Goal: Task Accomplishment & Management: Use online tool/utility

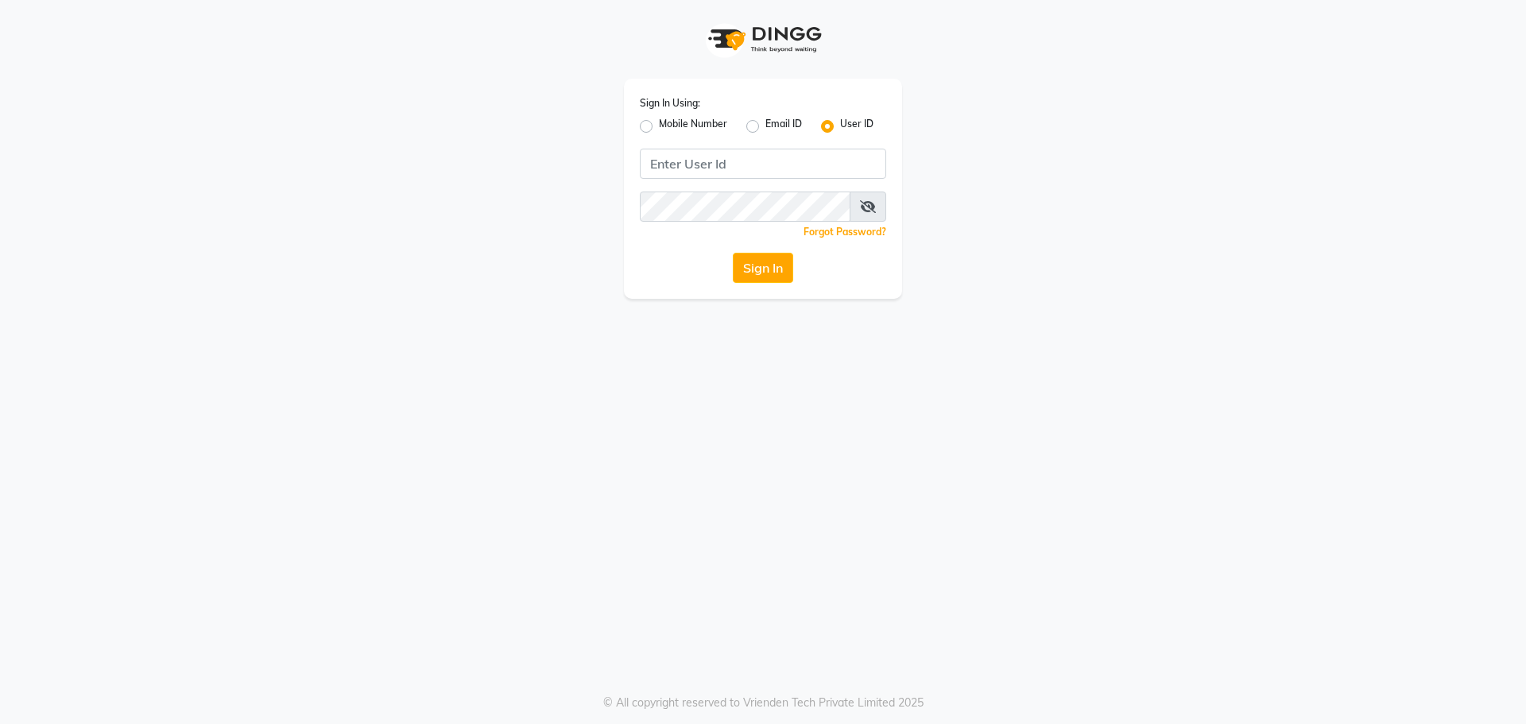
click at [659, 122] on label "Mobile Number" at bounding box center [693, 126] width 68 height 19
click at [659, 122] on input "Mobile Number" at bounding box center [664, 122] width 10 height 10
radio input "true"
radio input "false"
click at [751, 160] on input "Username" at bounding box center [789, 164] width 193 height 30
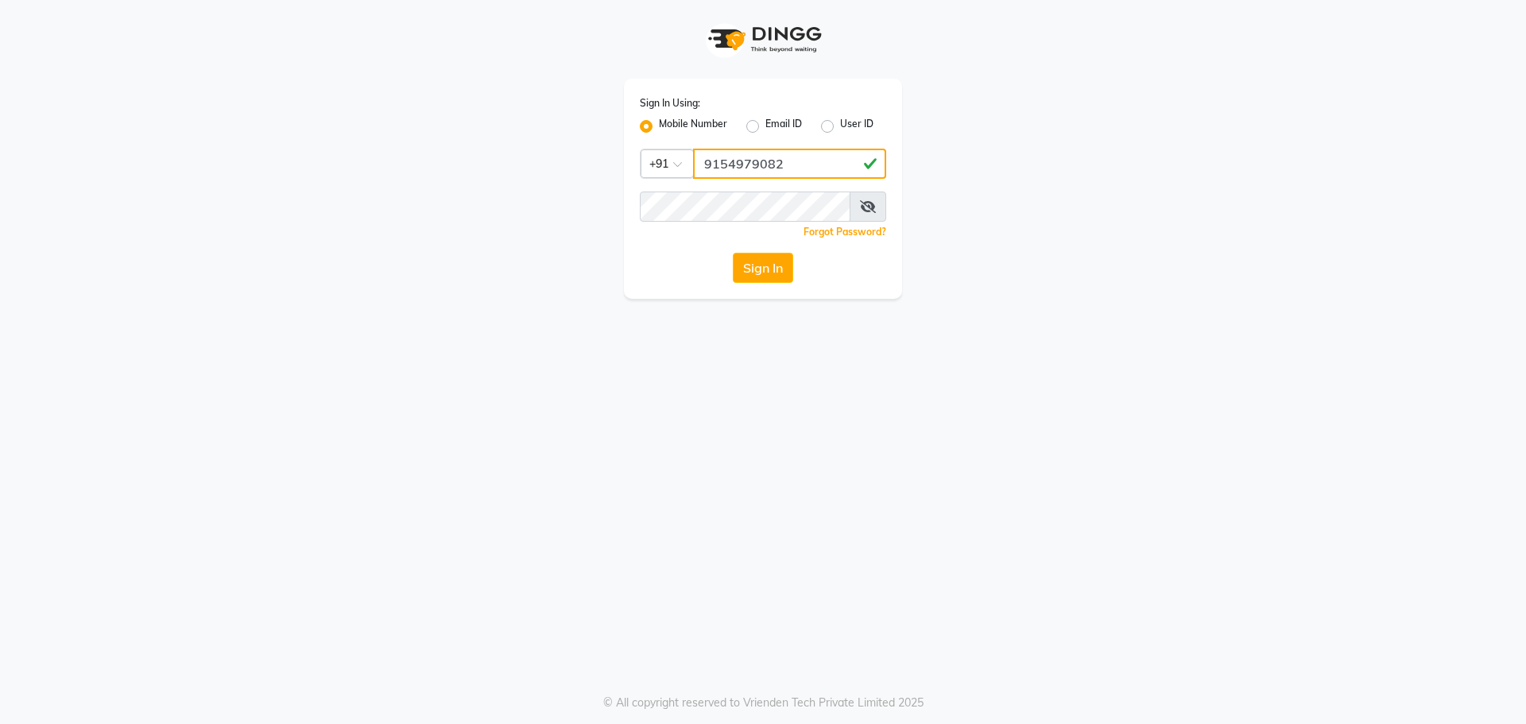
type input "9154979082"
click at [733, 253] on button "Sign In" at bounding box center [763, 268] width 60 height 30
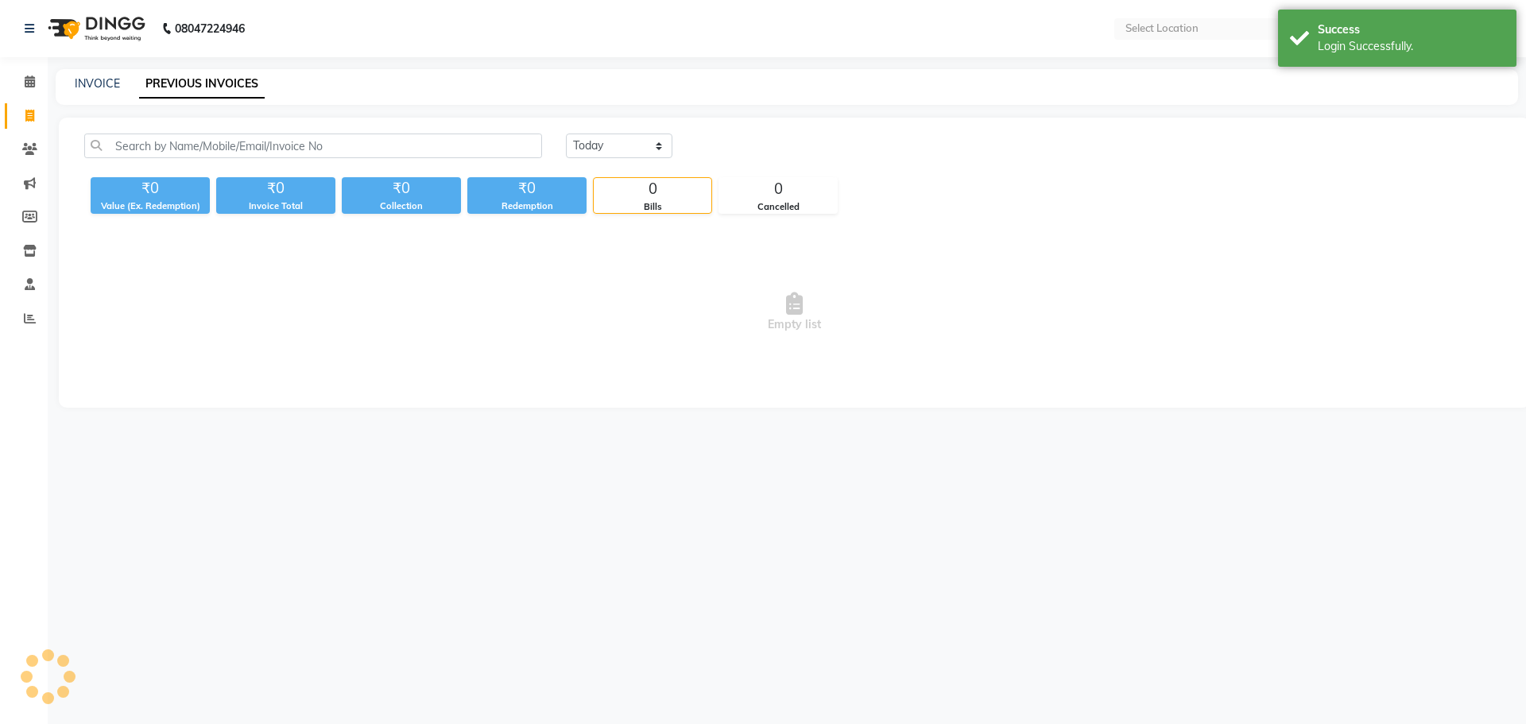
select select "en"
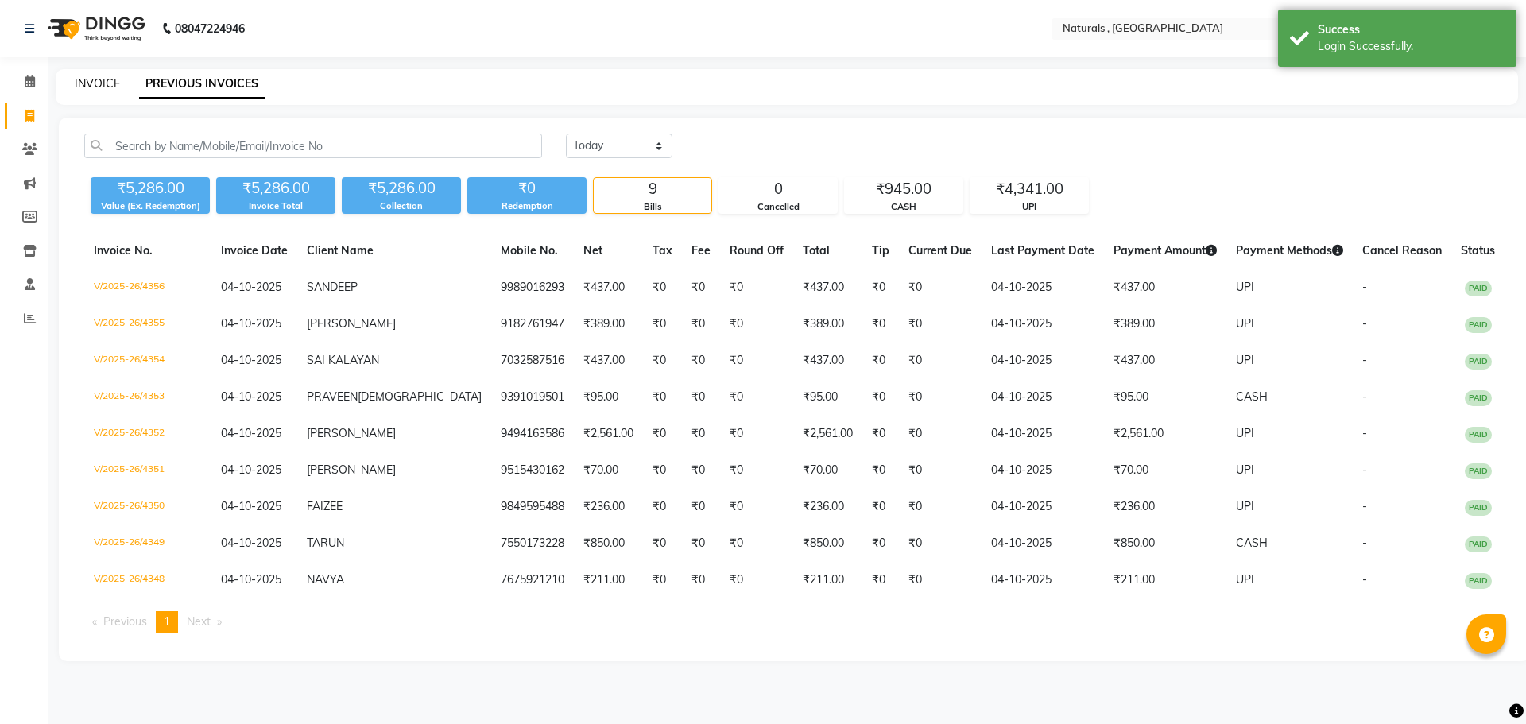
click at [107, 83] on link "INVOICE" at bounding box center [97, 83] width 45 height 14
select select "service"
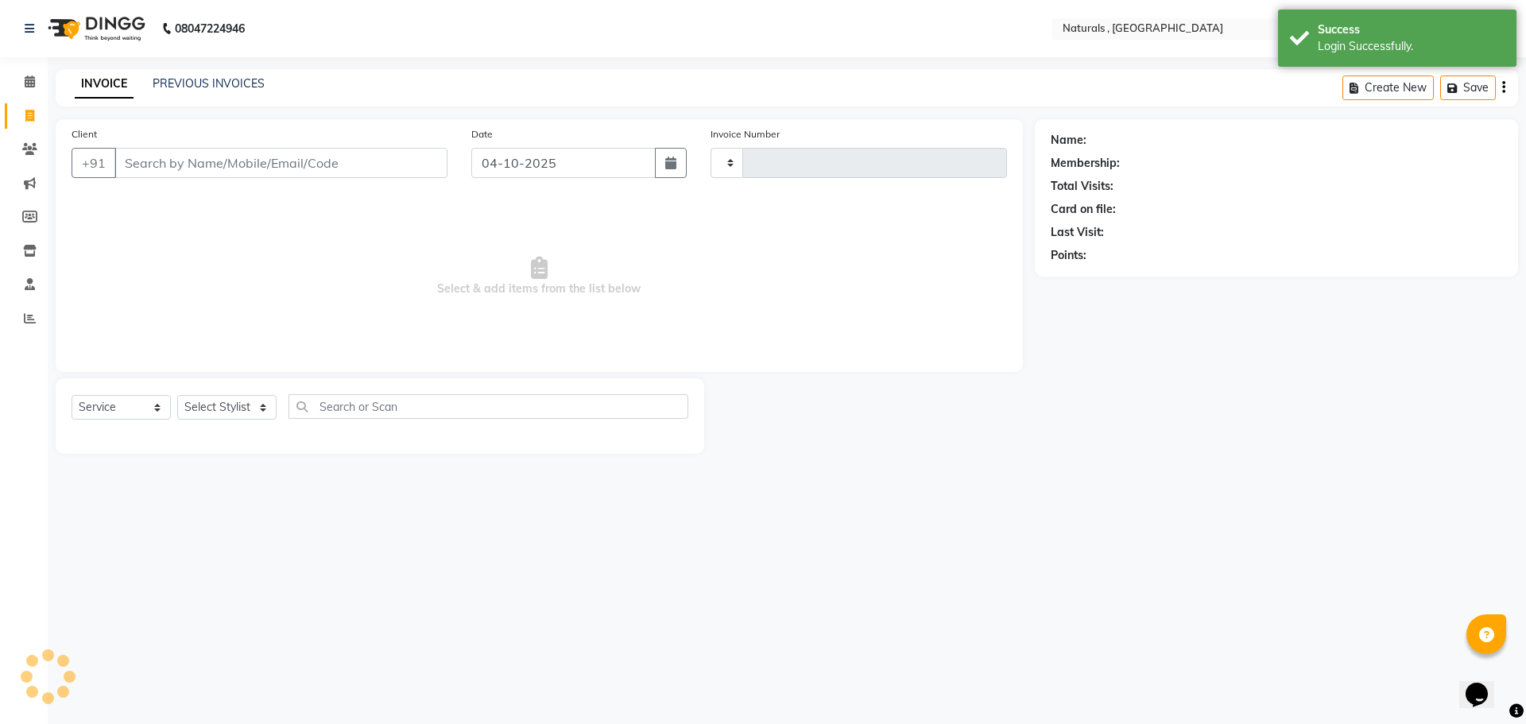
type input "4357"
select select "5818"
click at [225, 156] on input "Client" at bounding box center [280, 163] width 333 height 30
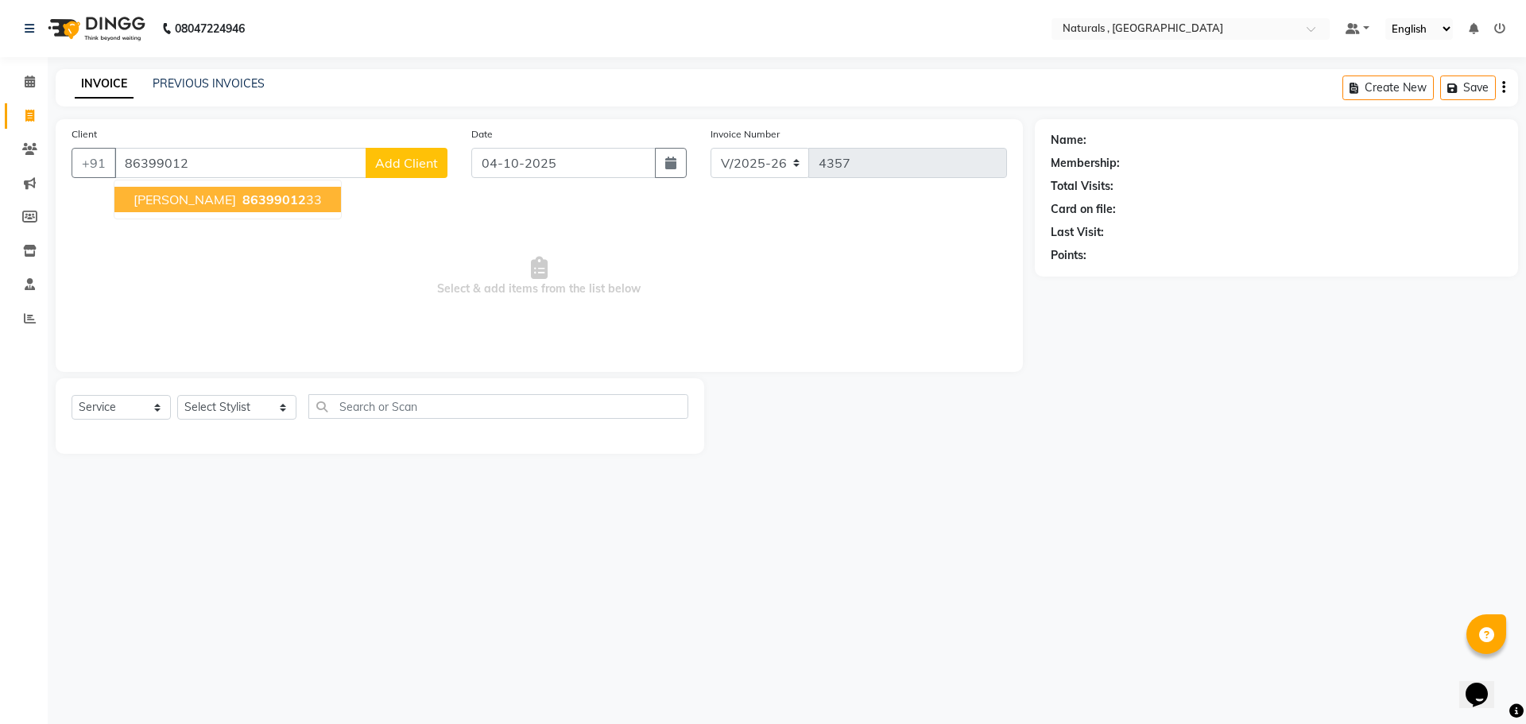
click at [220, 190] on button "[PERSON_NAME] 86399012 33" at bounding box center [227, 199] width 227 height 25
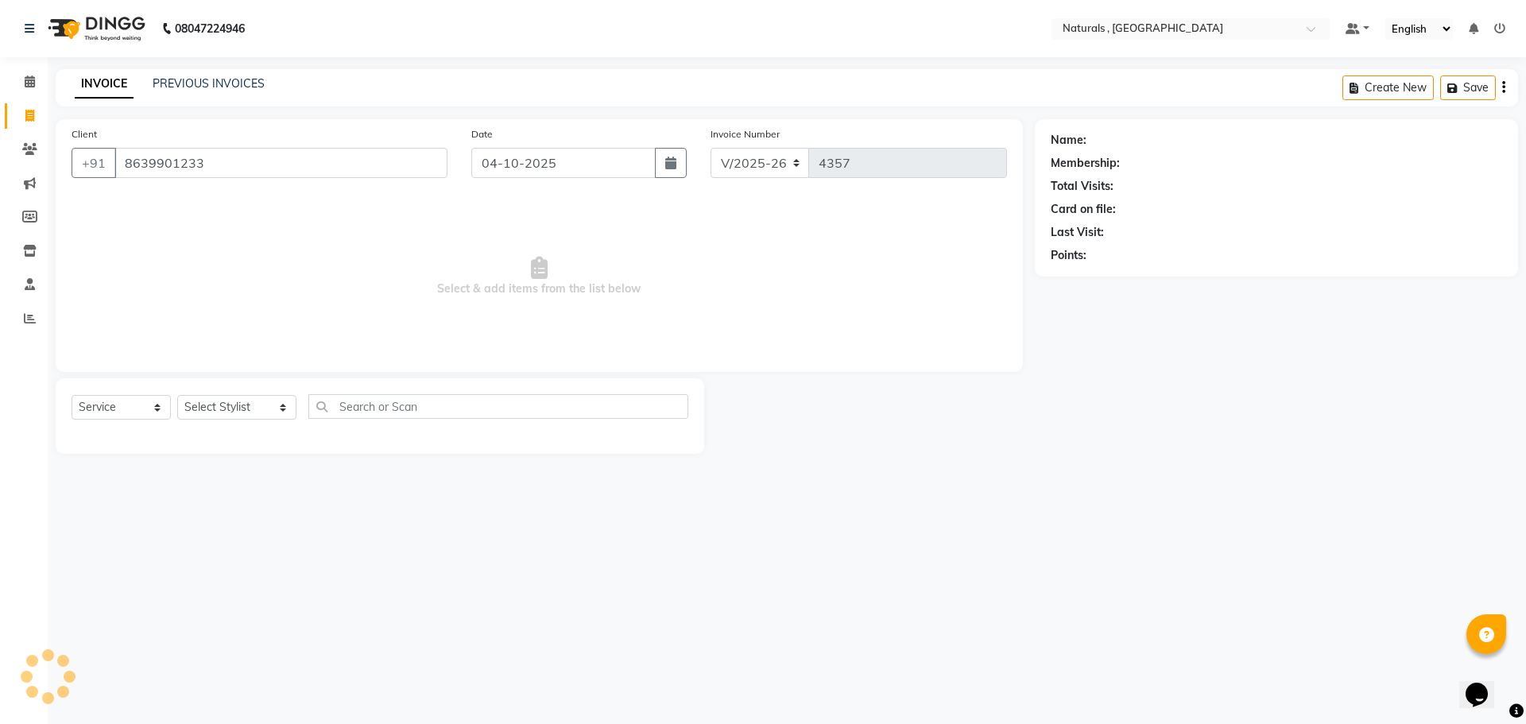
type input "8639901233"
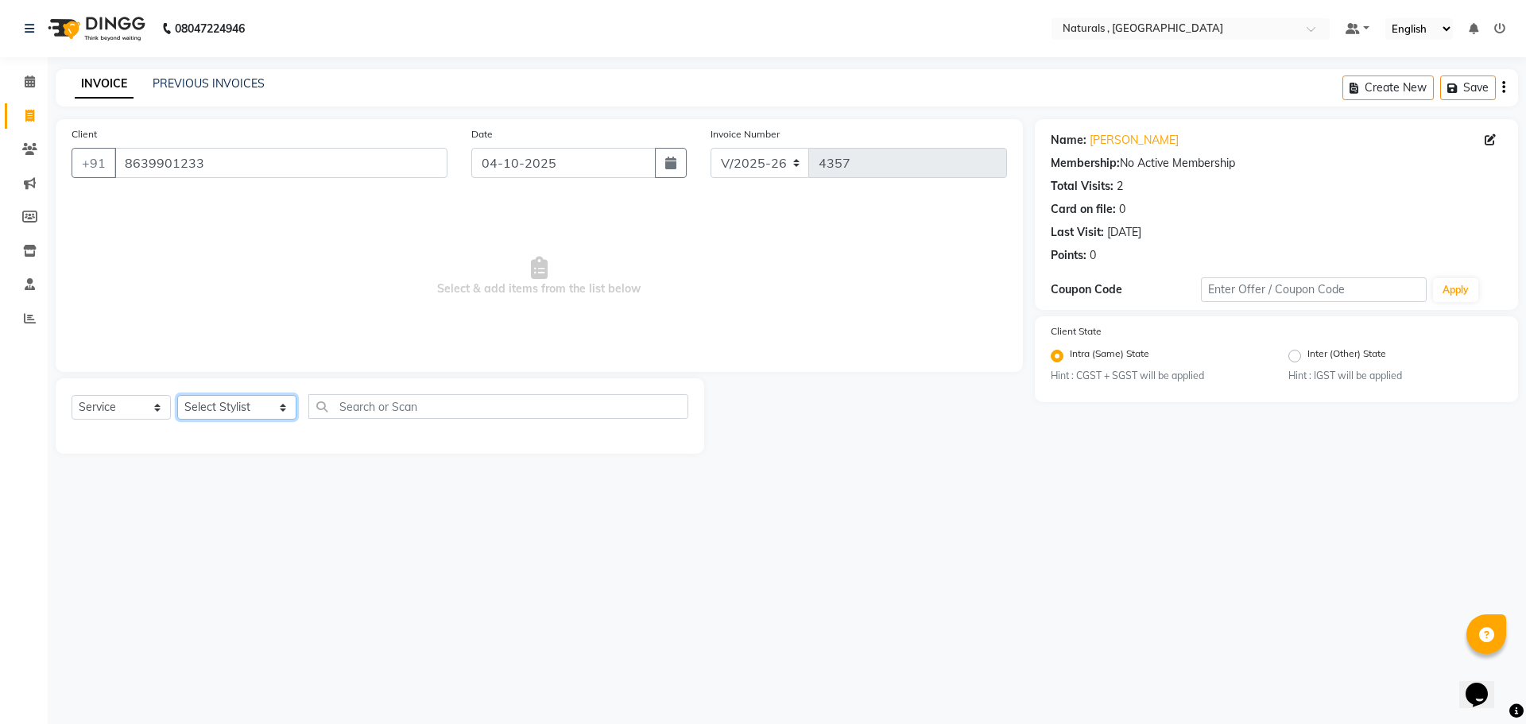
click at [259, 408] on select "Select Stylist ASFIYA (L-3) BHAGYA SHREE GM [PERSON_NAME] (L-2) [PERSON_NAME] (…" at bounding box center [236, 407] width 119 height 25
select select "40756"
click at [177, 395] on select "Select Stylist ASFIYA (L-3) BHAGYA SHREE GM [PERSON_NAME] (L-2) [PERSON_NAME] (…" at bounding box center [236, 407] width 119 height 25
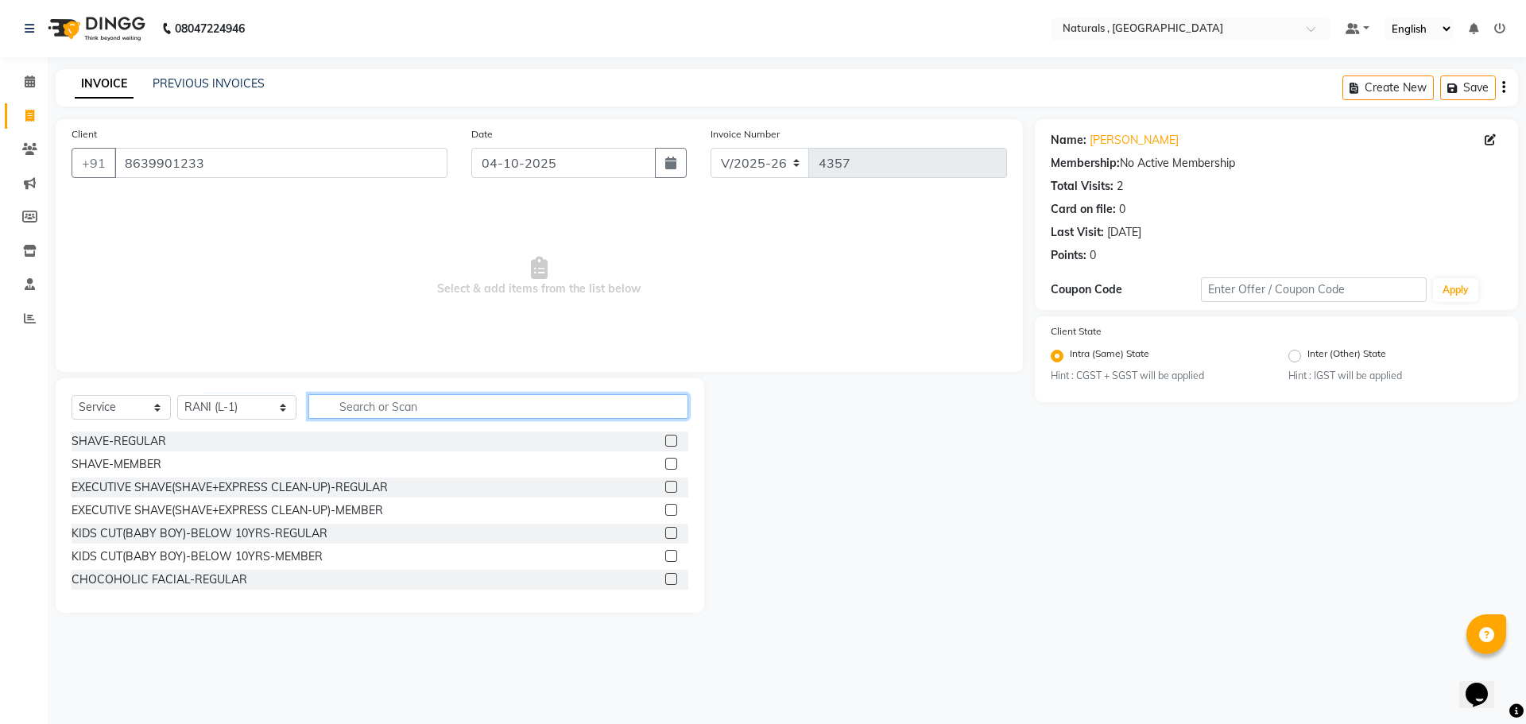
click at [386, 401] on input "text" at bounding box center [498, 406] width 381 height 25
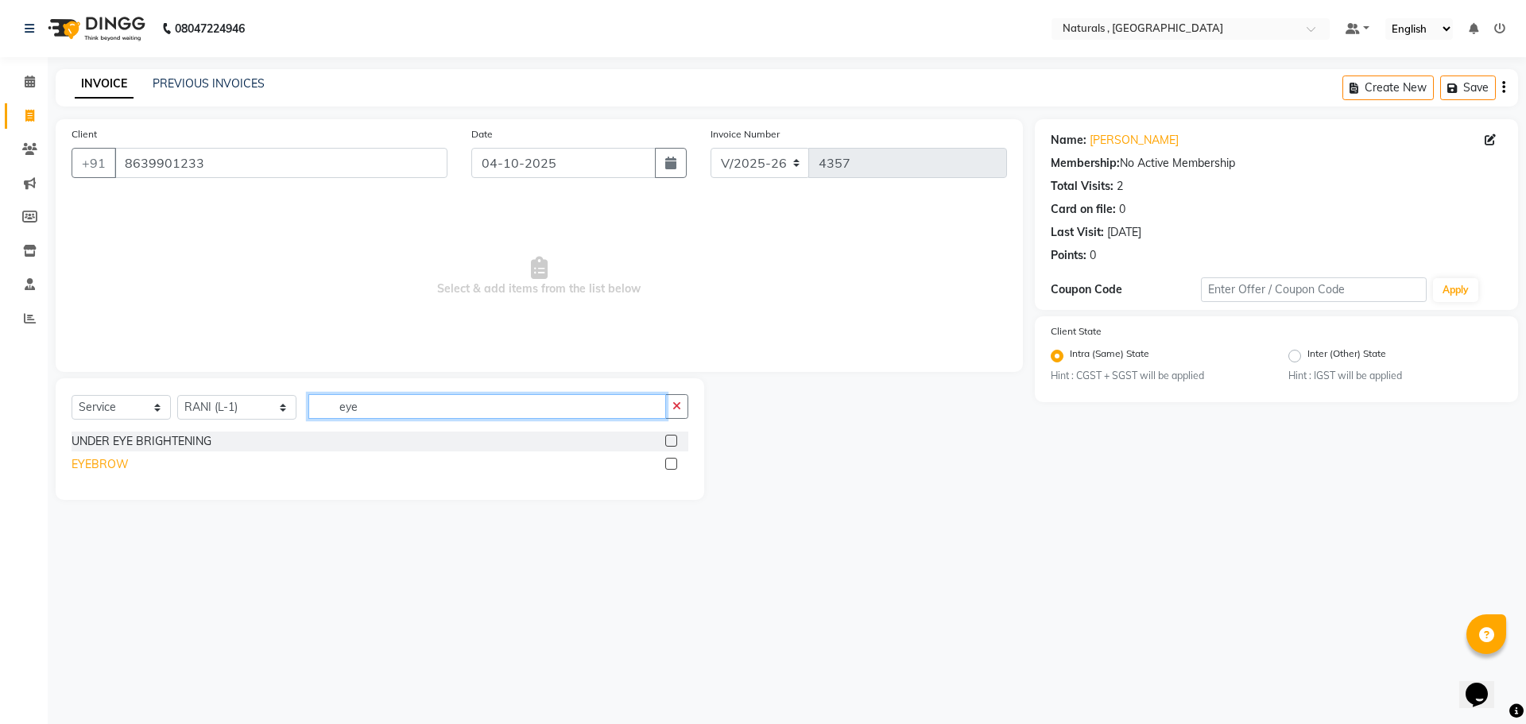
type input "eye"
click at [102, 467] on div "EYEBROW" at bounding box center [100, 464] width 57 height 17
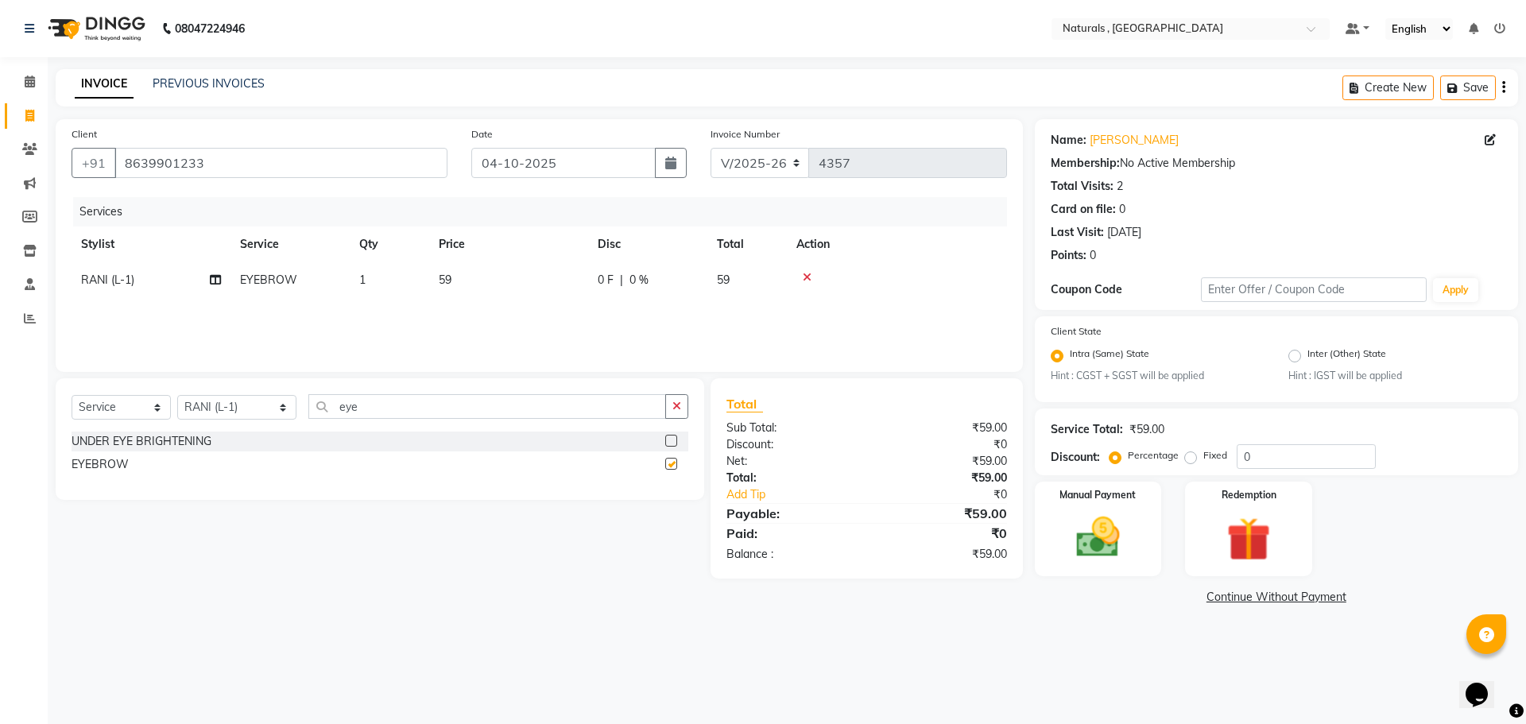
checkbox input "false"
click at [476, 281] on td "59" at bounding box center [508, 280] width 159 height 36
select select "40756"
click at [554, 289] on input "59" at bounding box center [584, 284] width 140 height 25
type input "5"
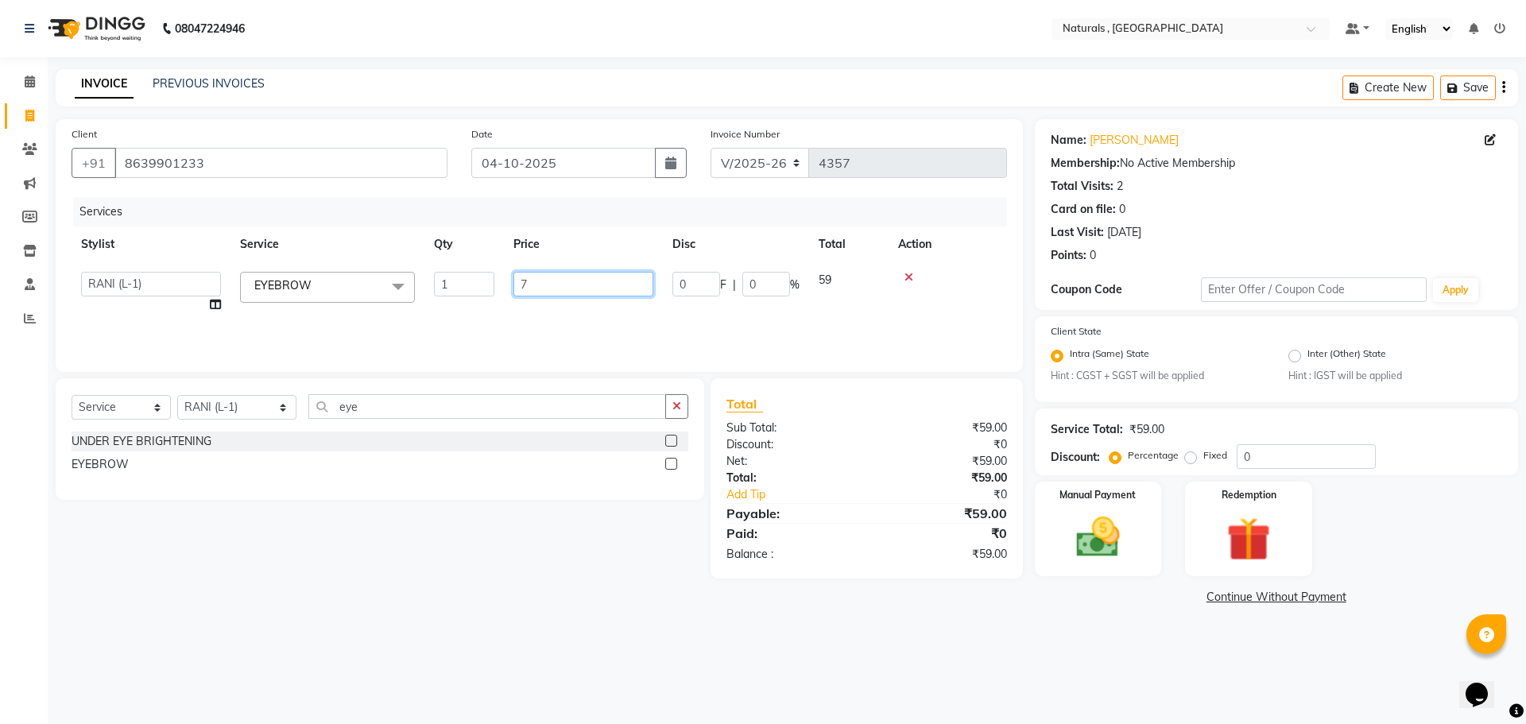
type input "70"
click at [1009, 615] on main "INVOICE PREVIOUS INVOICES Create New Save Client [PHONE_NUMBER] Date [DATE] Inv…" at bounding box center [787, 351] width 1479 height 564
click at [1081, 541] on img at bounding box center [1098, 538] width 74 height 52
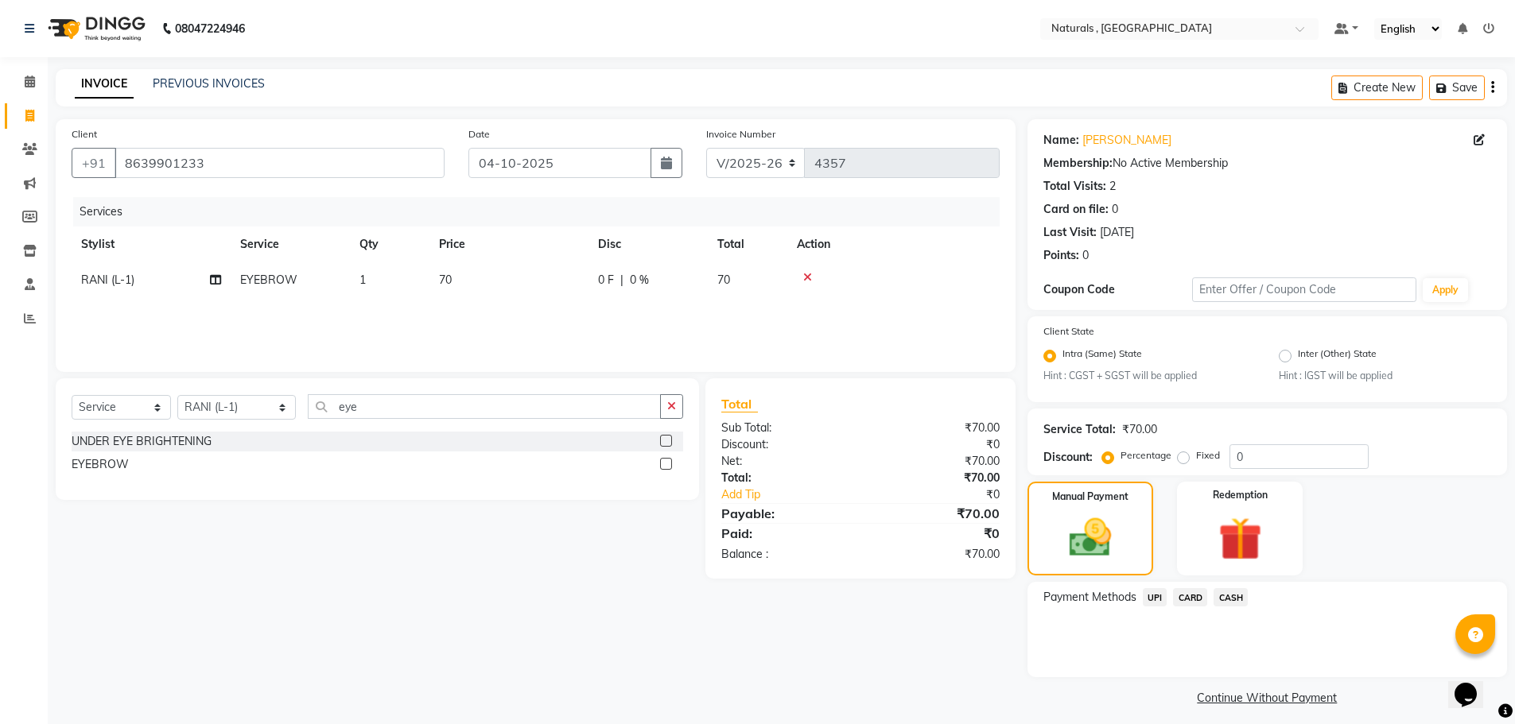
click at [1235, 596] on span "CASH" at bounding box center [1230, 597] width 34 height 18
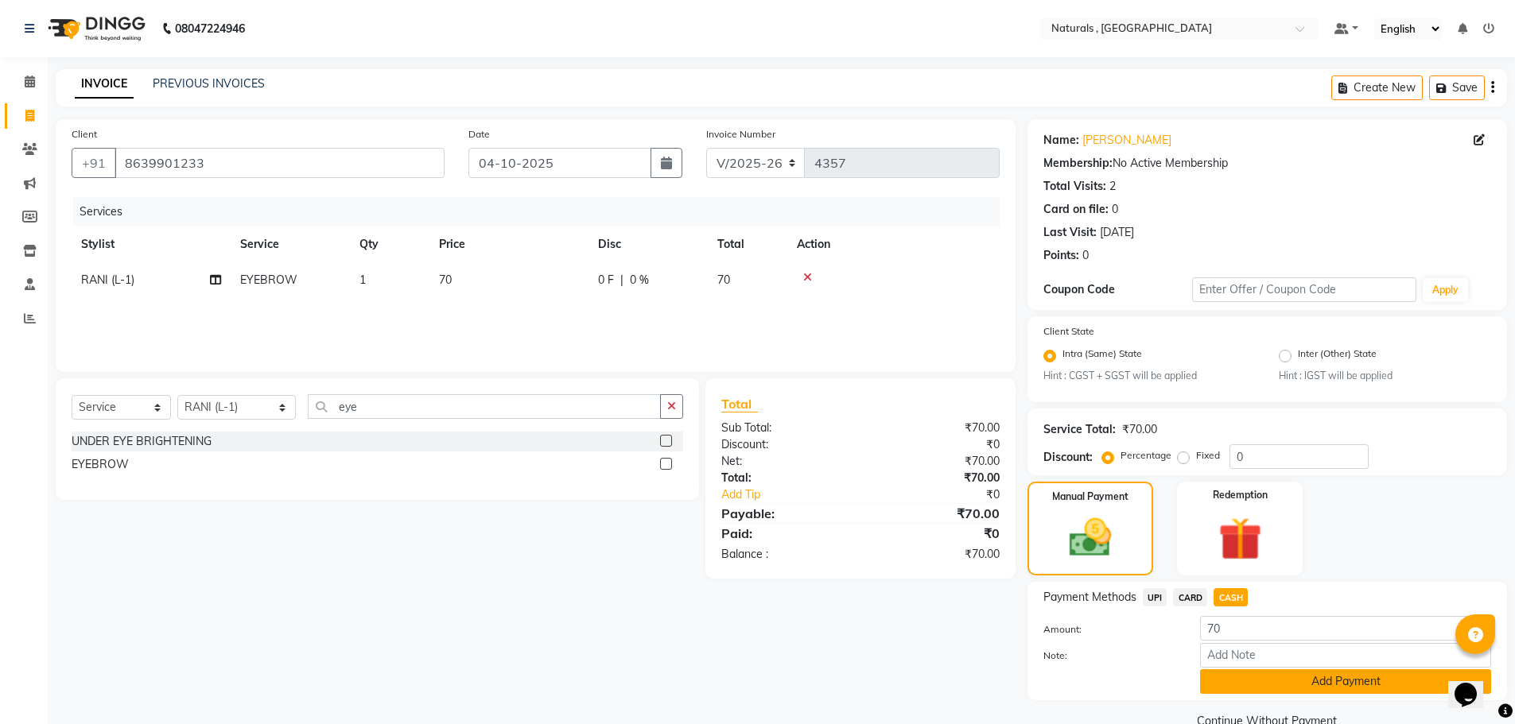
click at [1289, 685] on button "Add Payment" at bounding box center [1345, 681] width 291 height 25
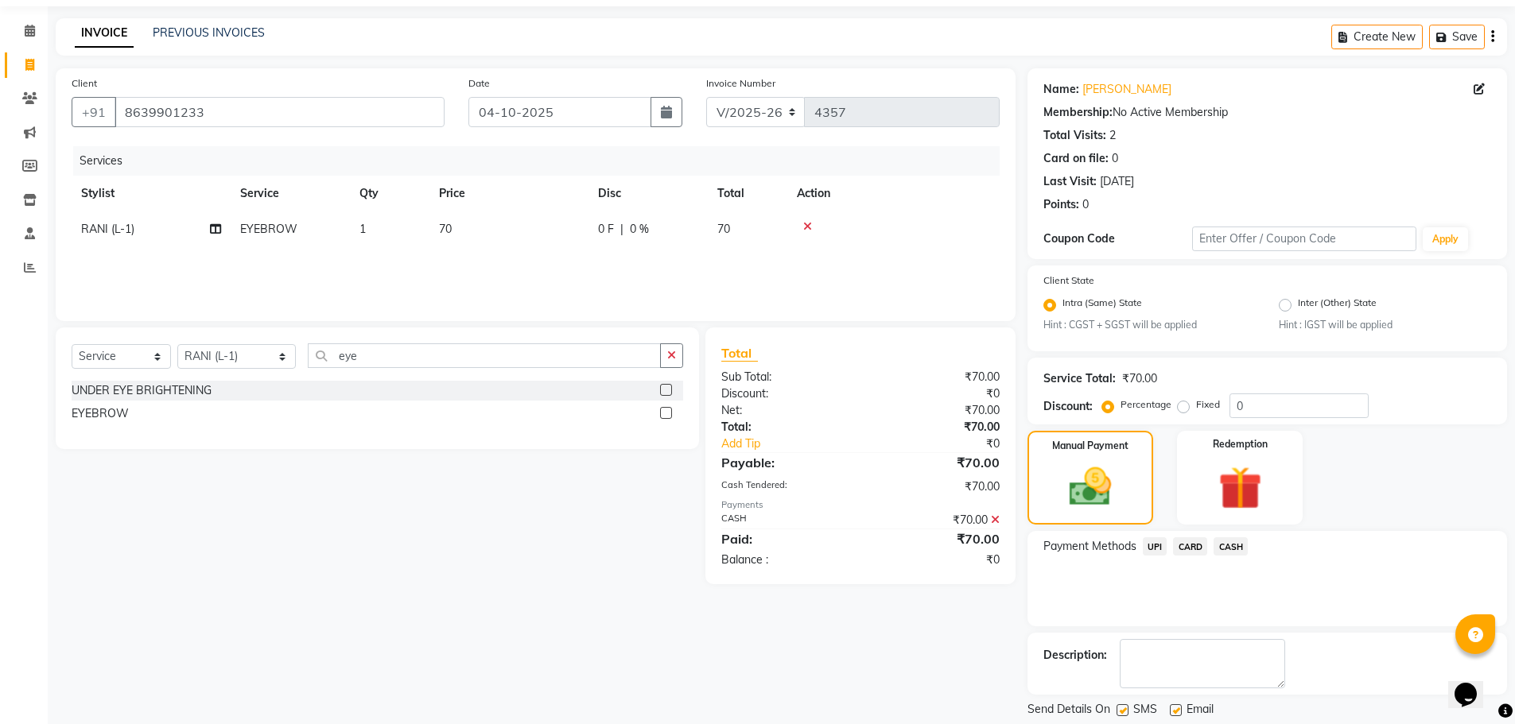
scroll to position [99, 0]
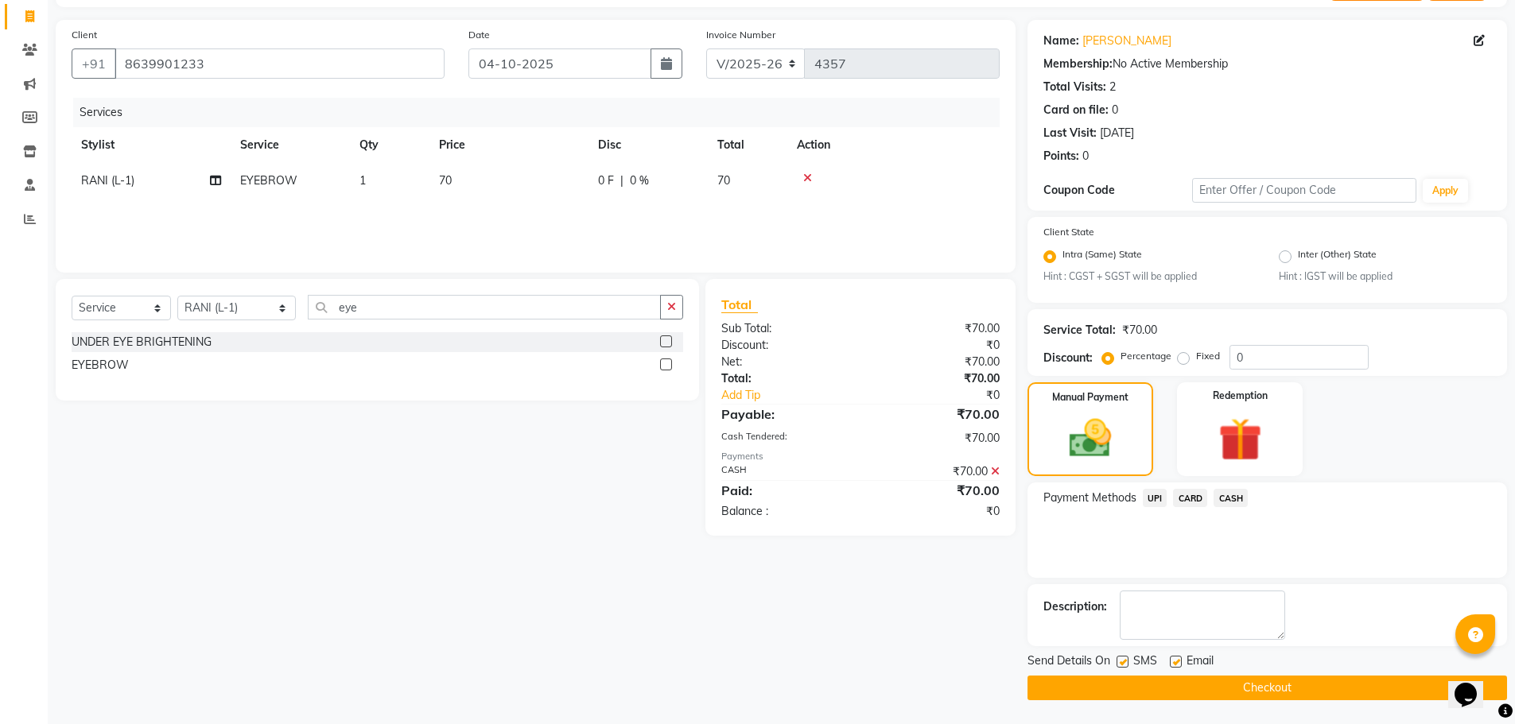
click at [1289, 685] on button "Checkout" at bounding box center [1266, 688] width 479 height 25
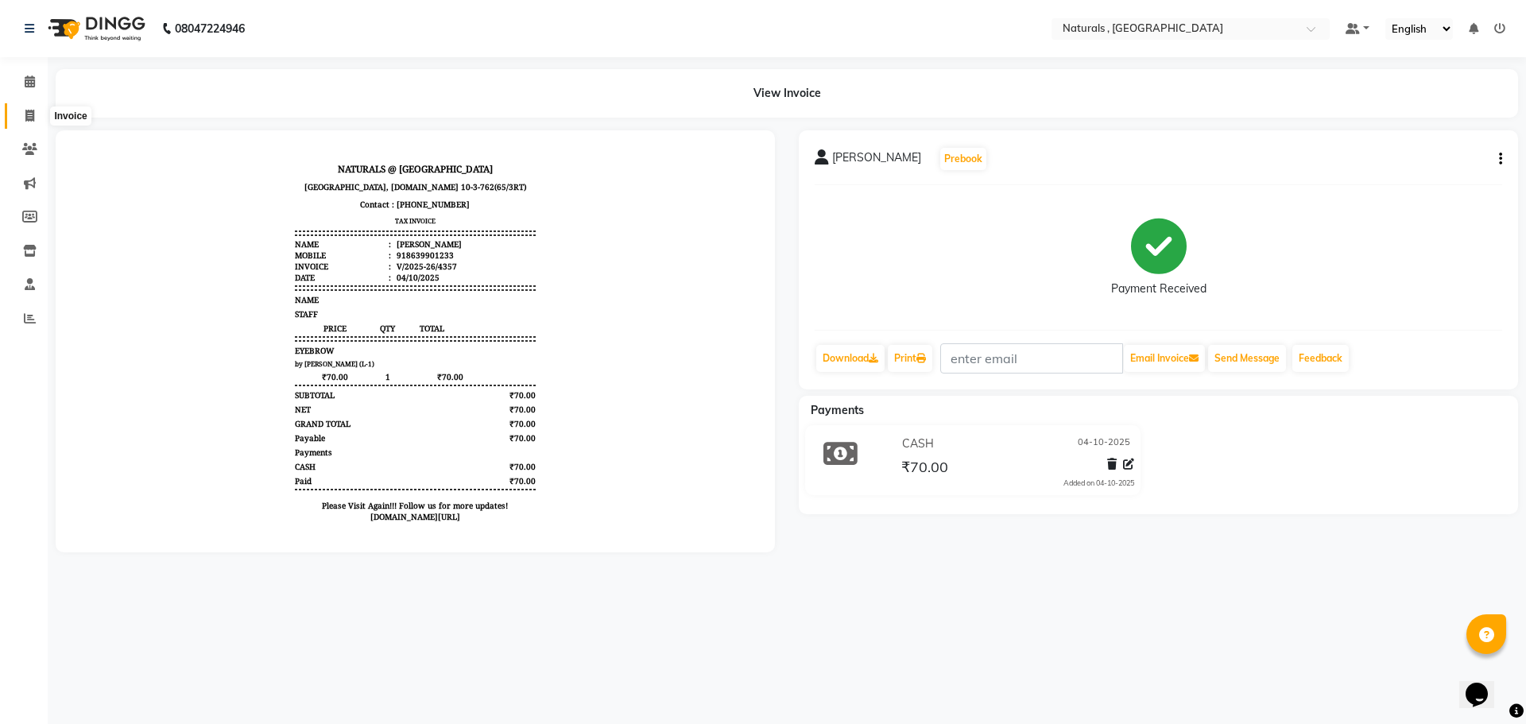
click at [33, 116] on icon at bounding box center [29, 116] width 9 height 12
select select "5818"
select select "service"
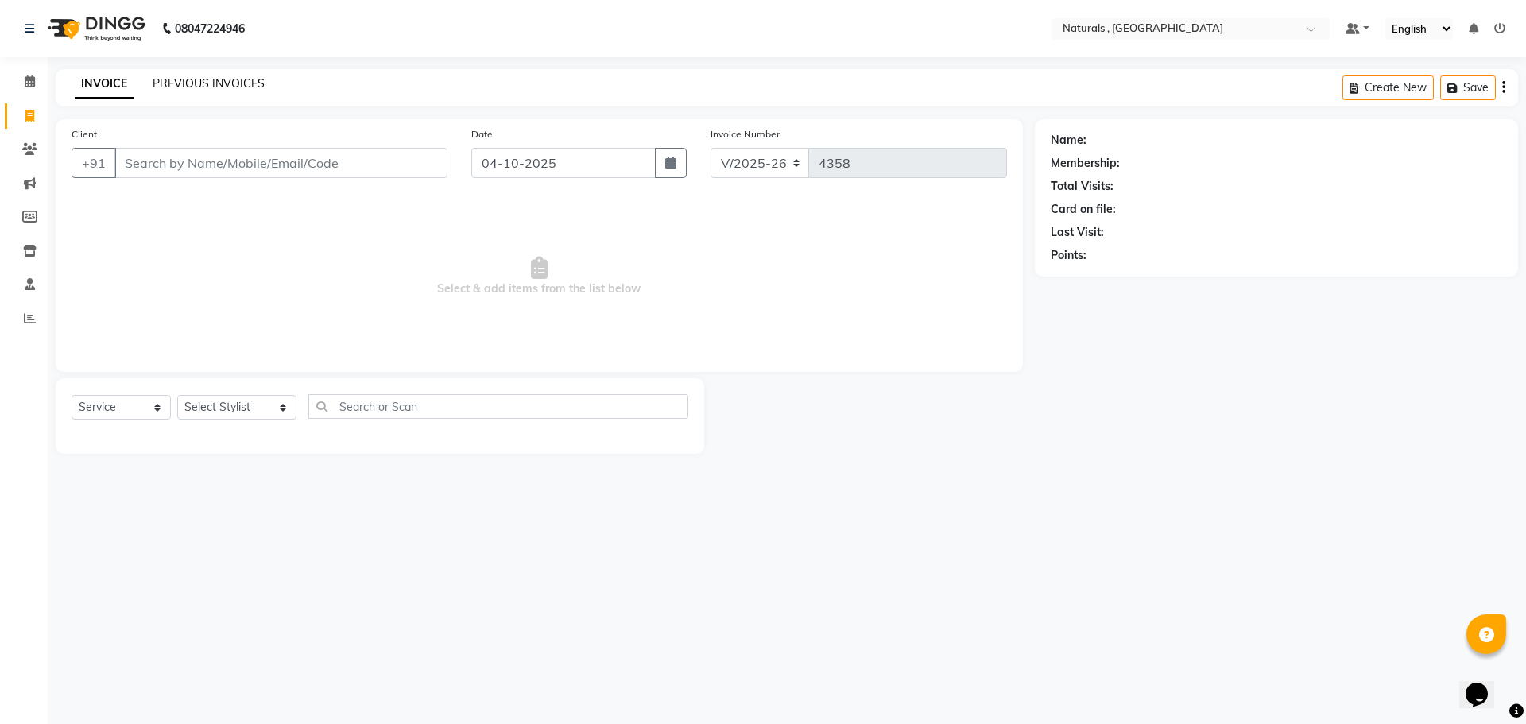
click at [205, 87] on link "PREVIOUS INVOICES" at bounding box center [209, 83] width 112 height 14
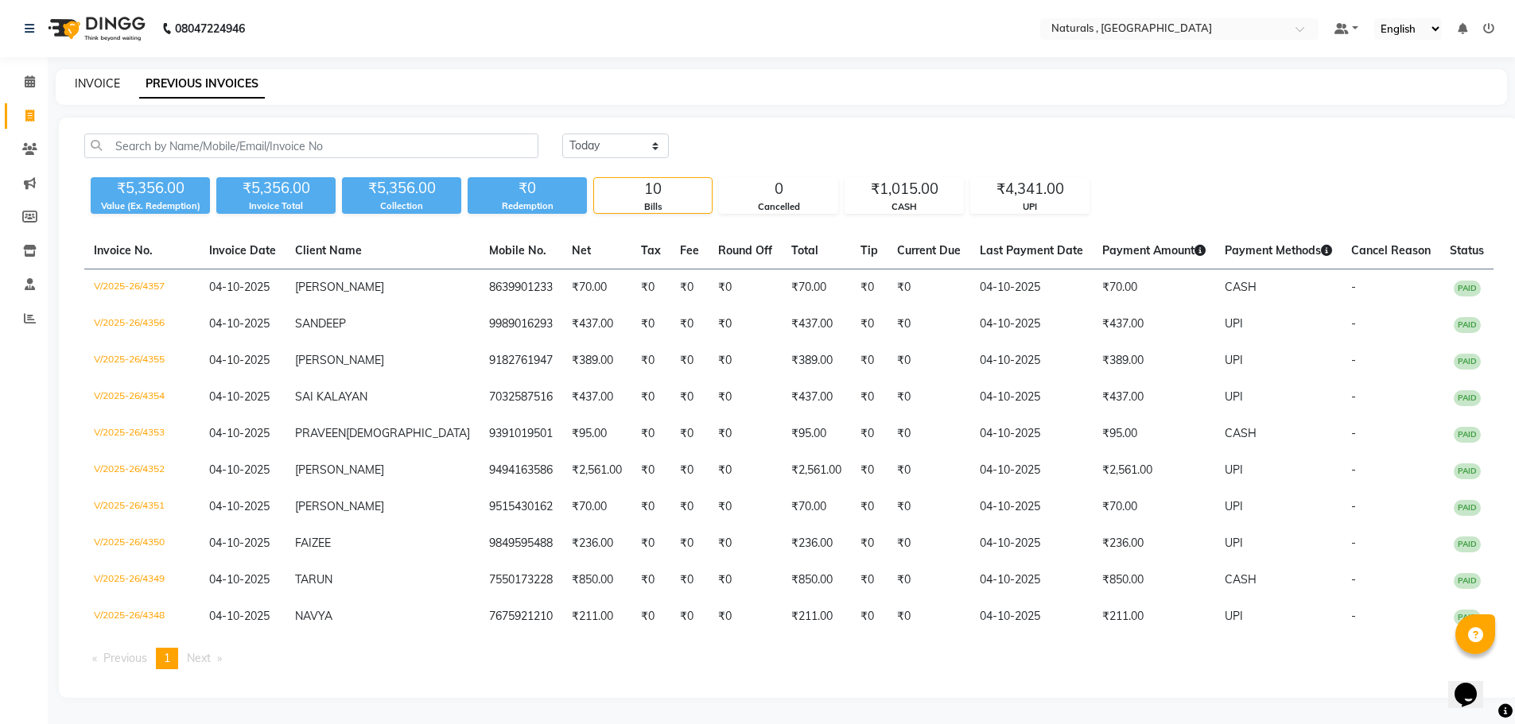
click at [108, 80] on link "INVOICE" at bounding box center [97, 83] width 45 height 14
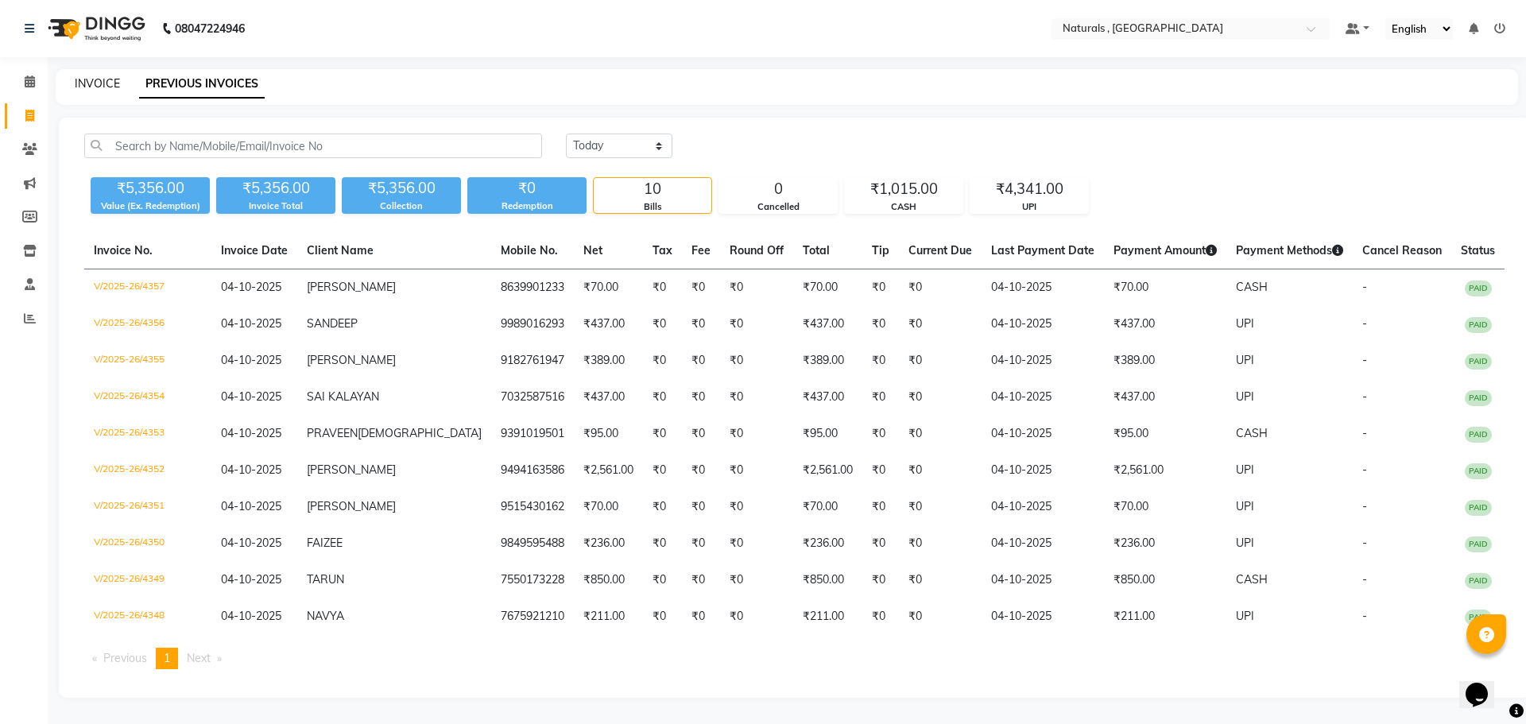
select select "5818"
select select "service"
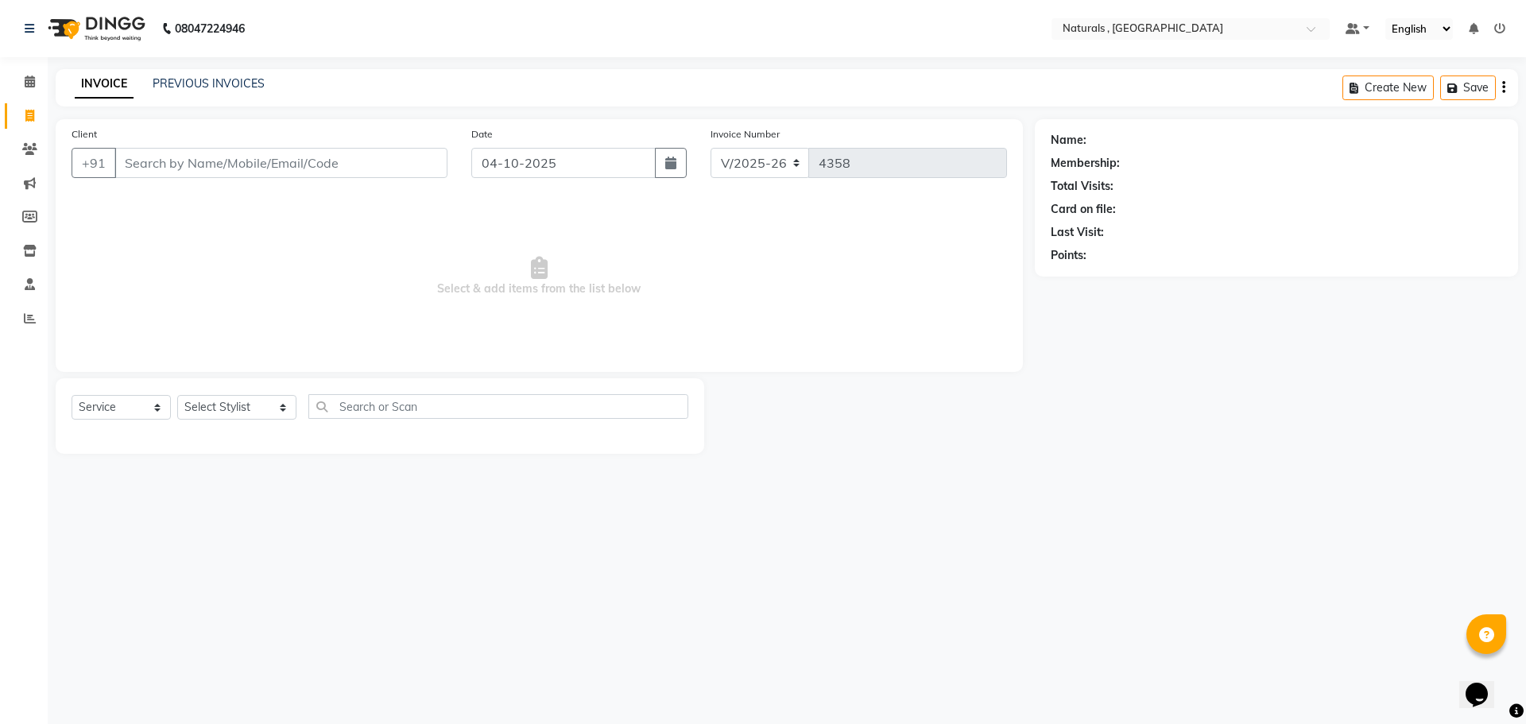
click at [173, 161] on input "Client" at bounding box center [280, 163] width 333 height 30
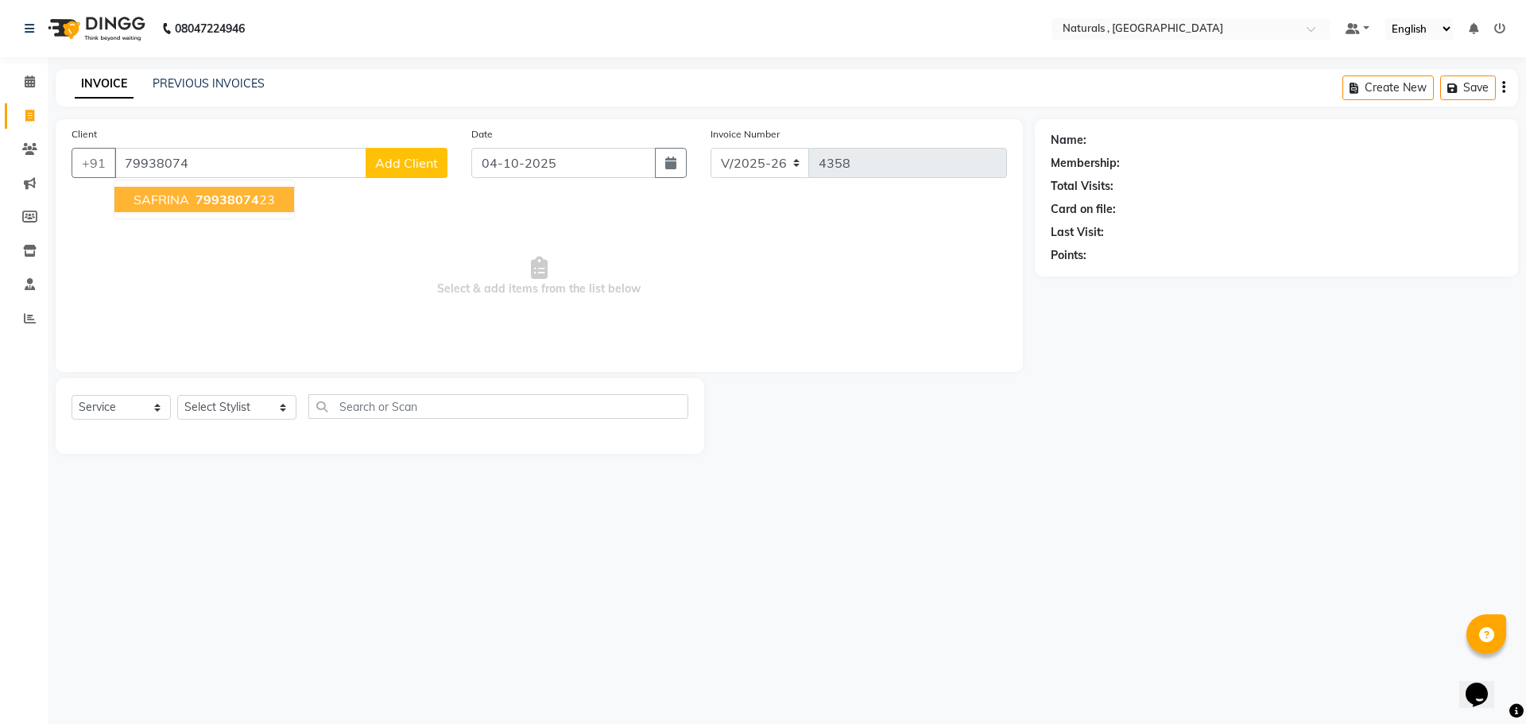
click at [188, 192] on span "SAFRINA" at bounding box center [162, 200] width 56 height 16
type input "7993807423"
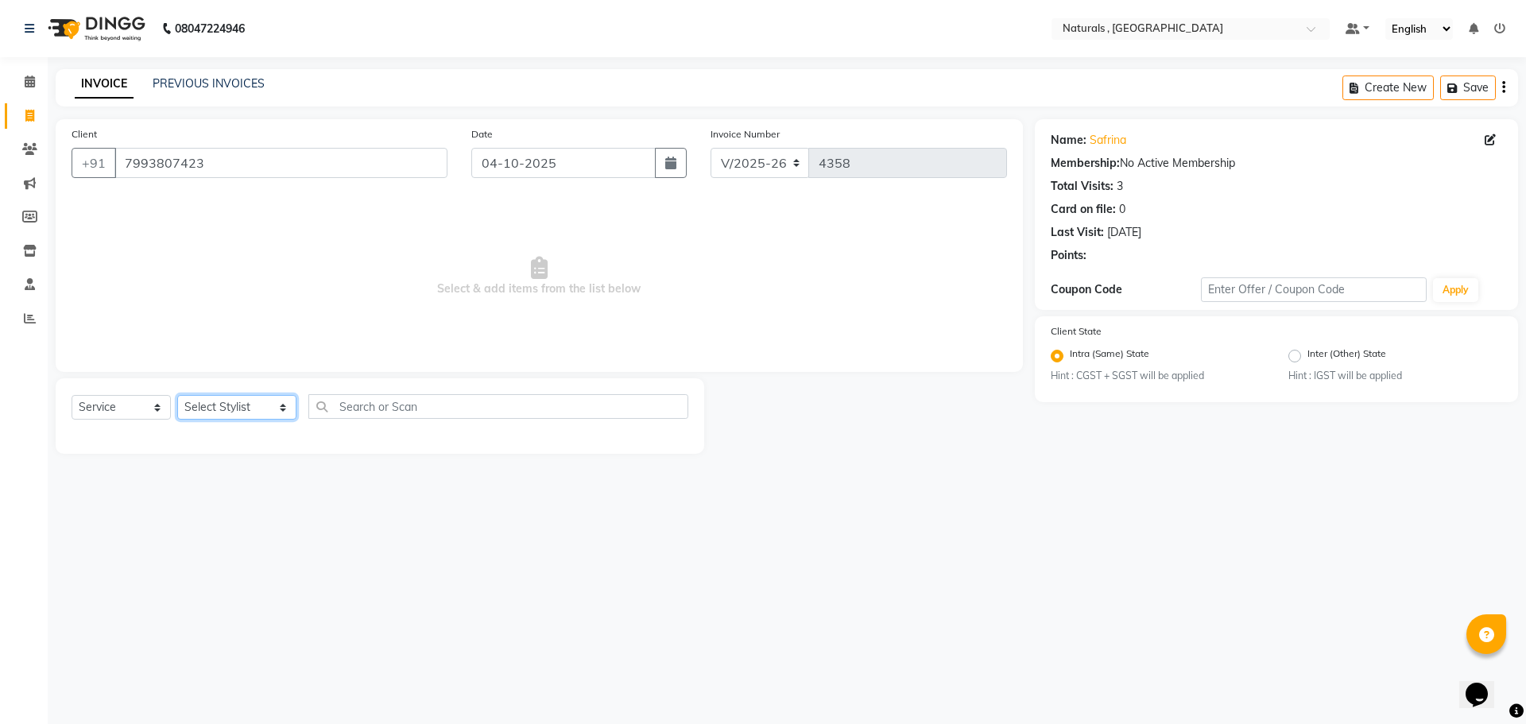
click at [232, 409] on select "Select Stylist ASFIYA (L-3) BHAGYA SHREE GM [PERSON_NAME] (L-2) [PERSON_NAME] (…" at bounding box center [236, 407] width 119 height 25
select select "72287"
click at [177, 395] on select "Select Stylist ASFIYA (L-3) BHAGYA SHREE GM [PERSON_NAME] (L-2) [PERSON_NAME] (…" at bounding box center [236, 407] width 119 height 25
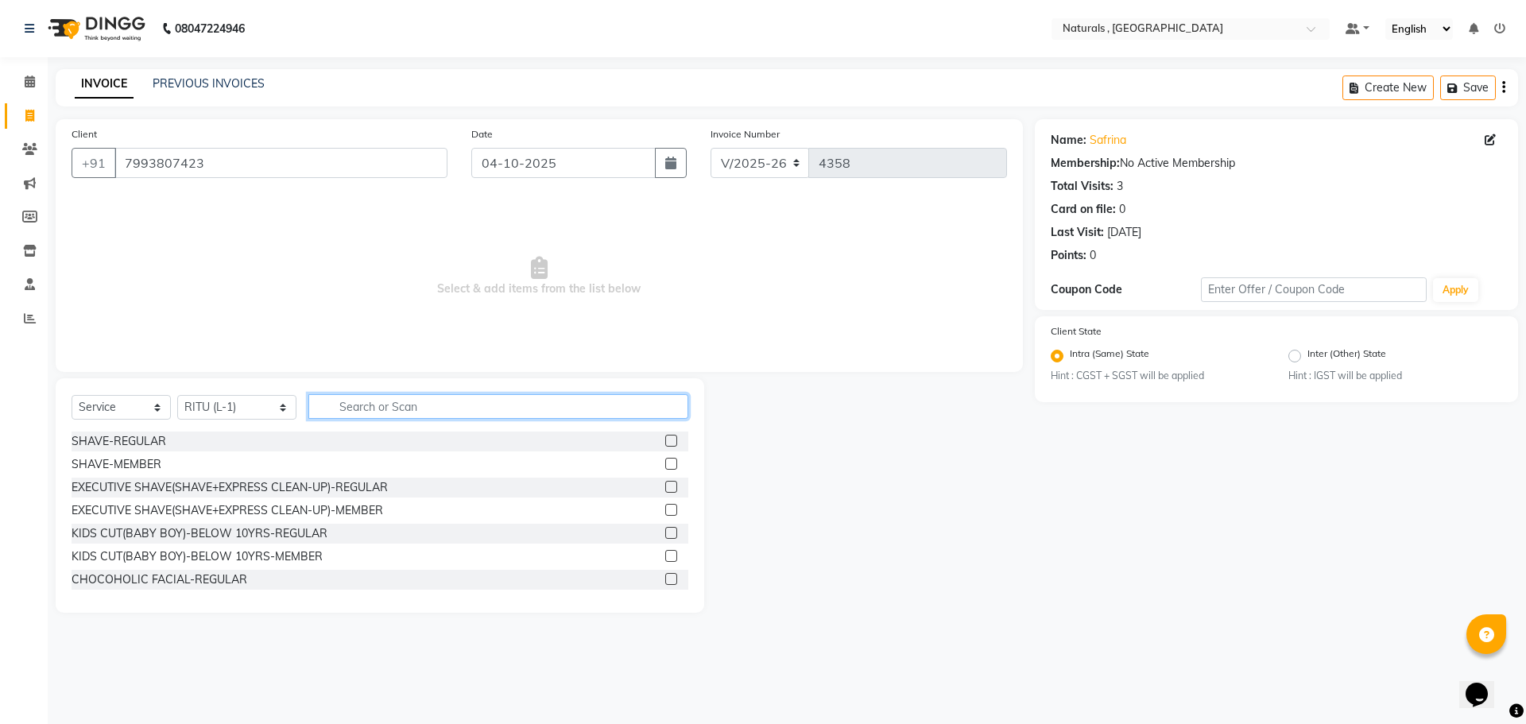
click at [394, 409] on input "text" at bounding box center [498, 406] width 381 height 25
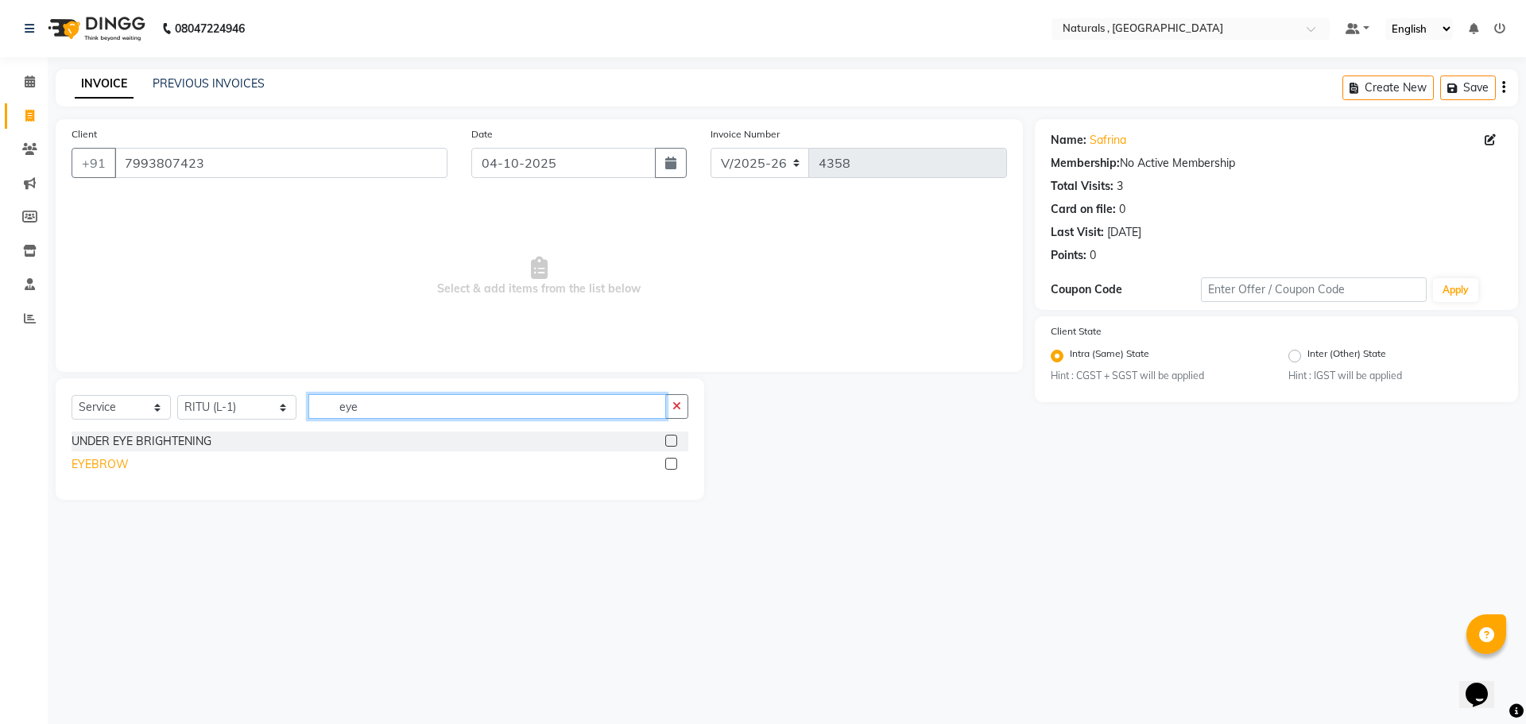
type input "eye"
click at [80, 459] on div "EYEBROW" at bounding box center [100, 464] width 57 height 17
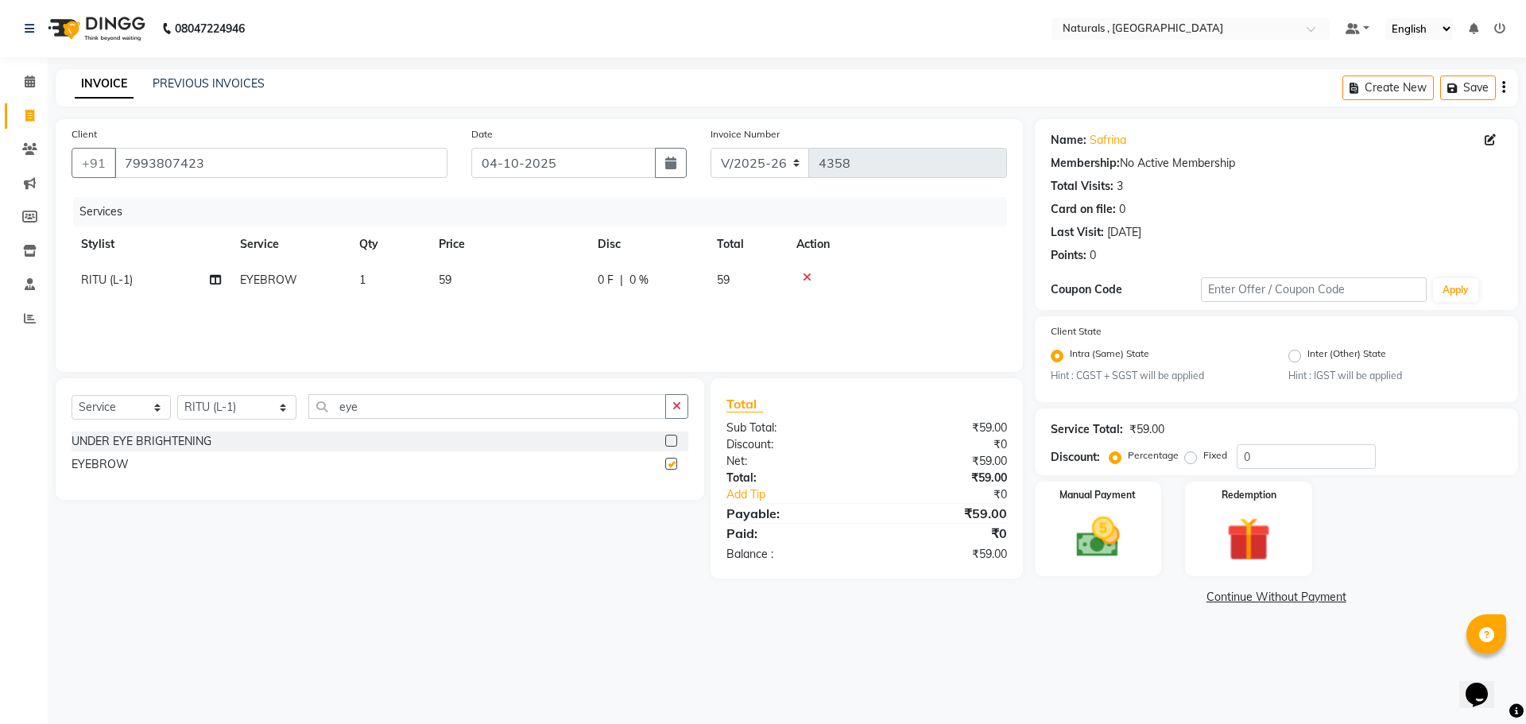
checkbox input "false"
click at [393, 409] on input "eye" at bounding box center [487, 406] width 359 height 25
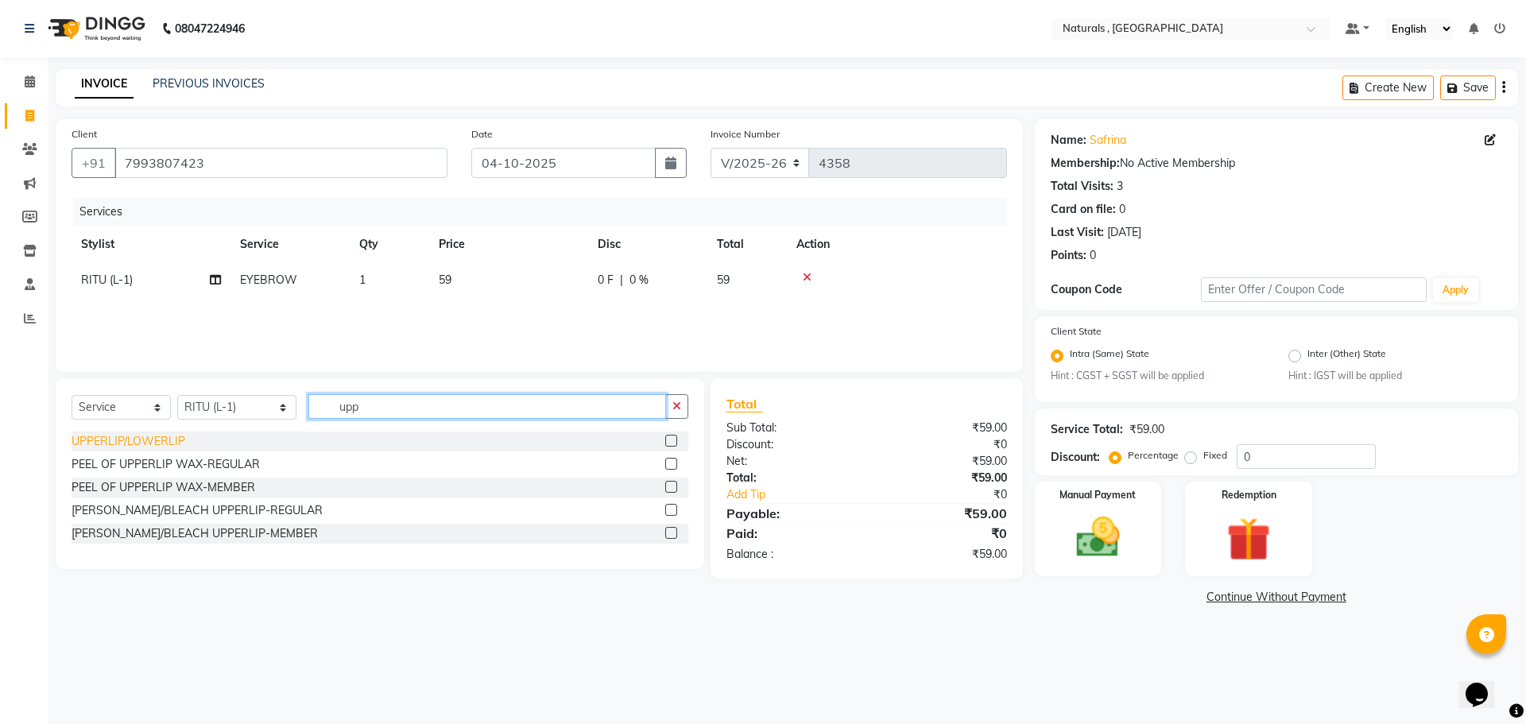
type input "upp"
click at [125, 446] on div "UPPERLIP/LOWERLIP" at bounding box center [129, 441] width 114 height 17
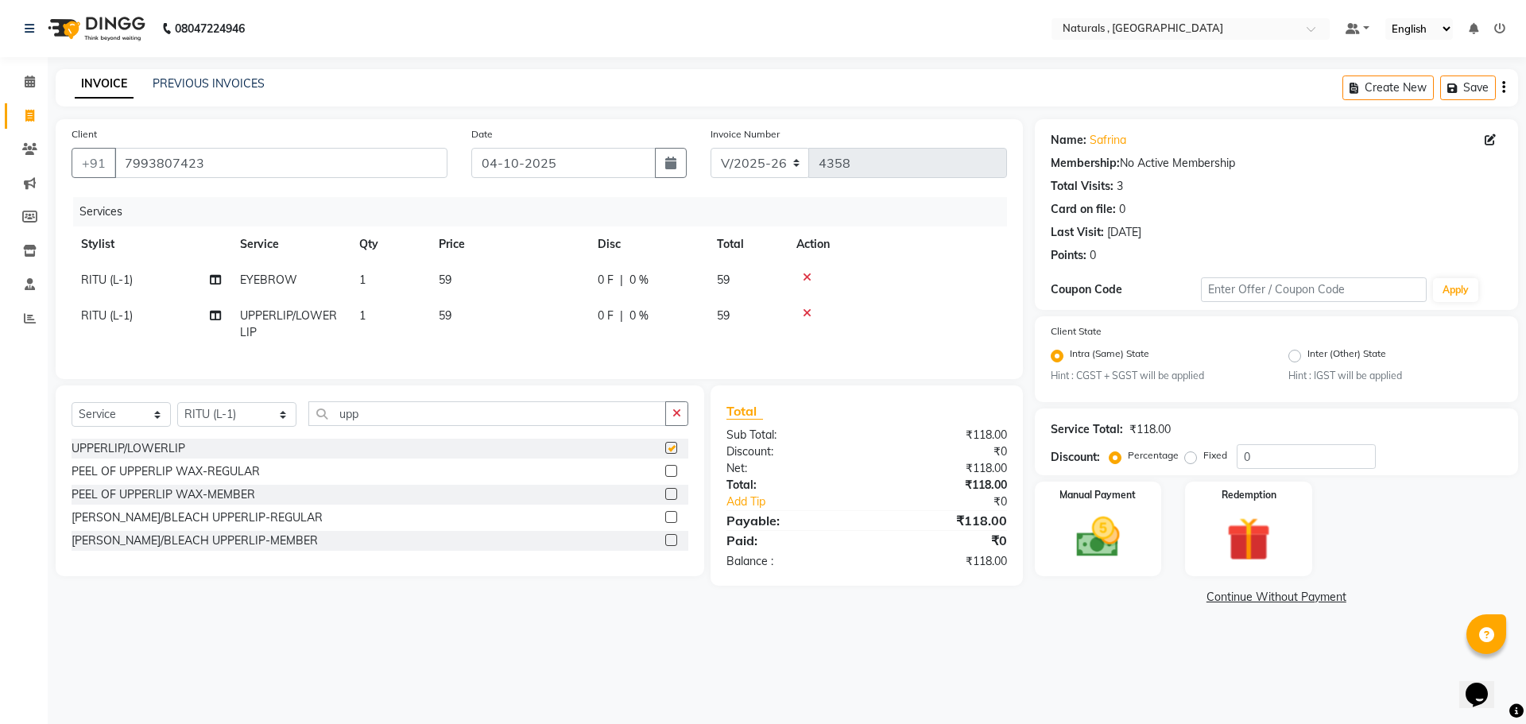
checkbox input "false"
click at [368, 314] on td "1" at bounding box center [390, 324] width 80 height 52
select select "72287"
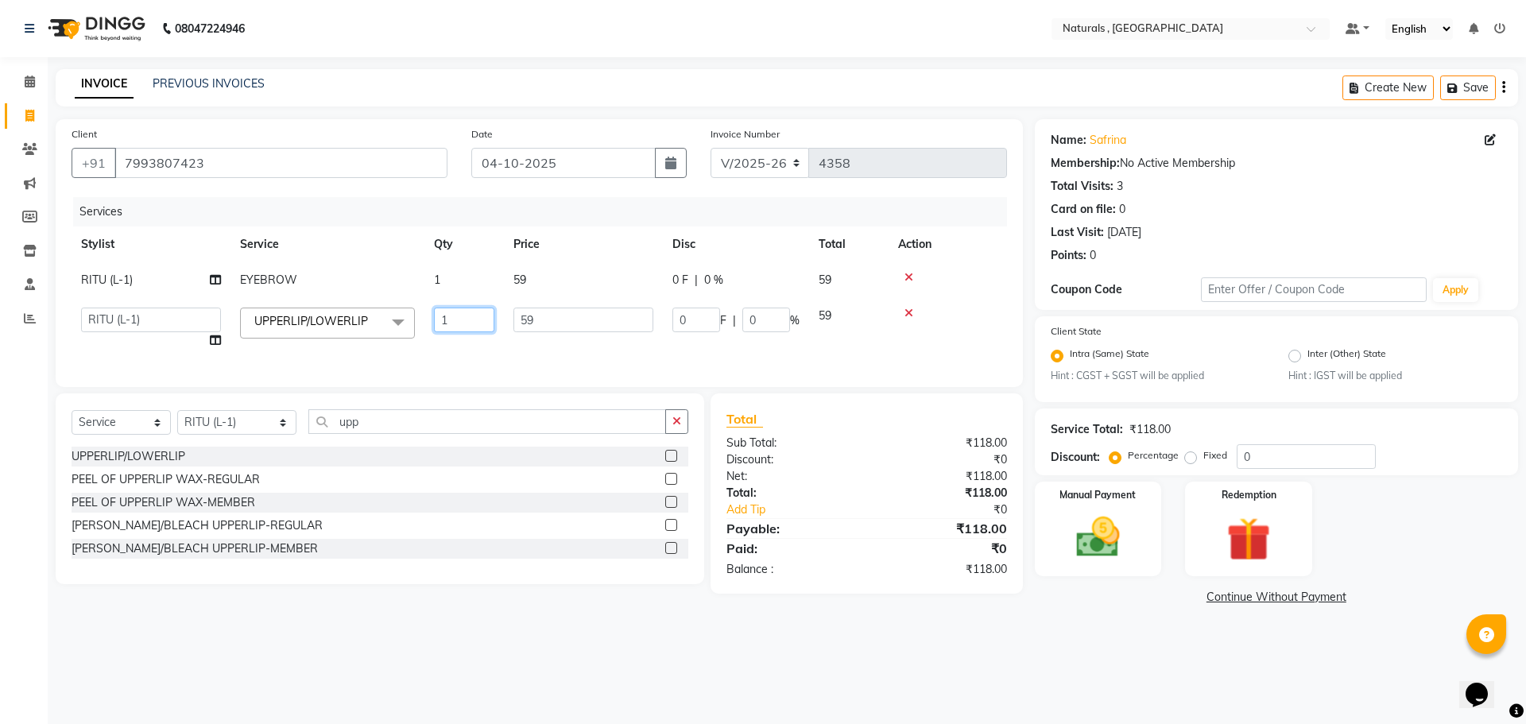
click at [483, 324] on input "1" at bounding box center [464, 320] width 60 height 25
type input "3"
click at [457, 282] on tr "RITU (L-1) EYEBROW 1 59 0 F | 0 % 59" at bounding box center [540, 280] width 936 height 36
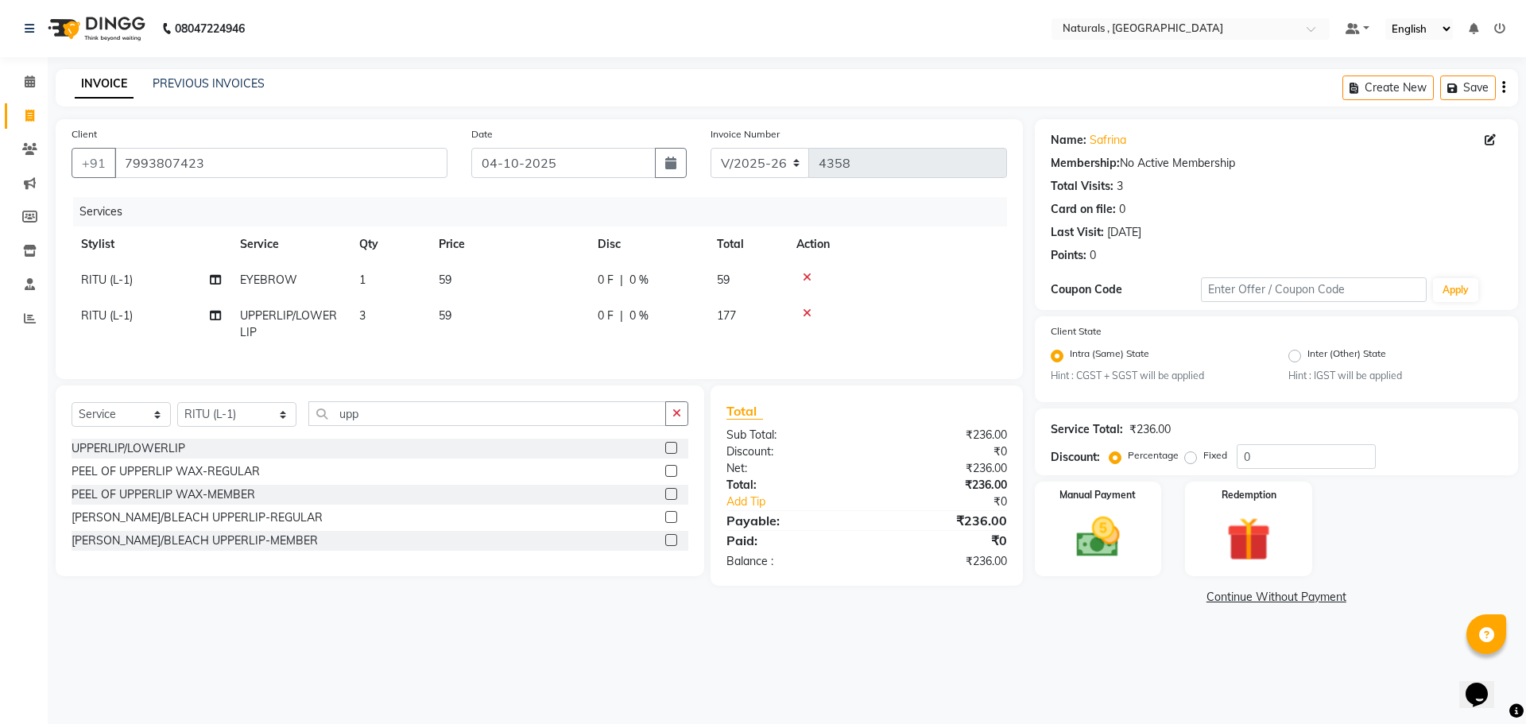
click at [475, 282] on td "59" at bounding box center [508, 280] width 159 height 36
select select "72287"
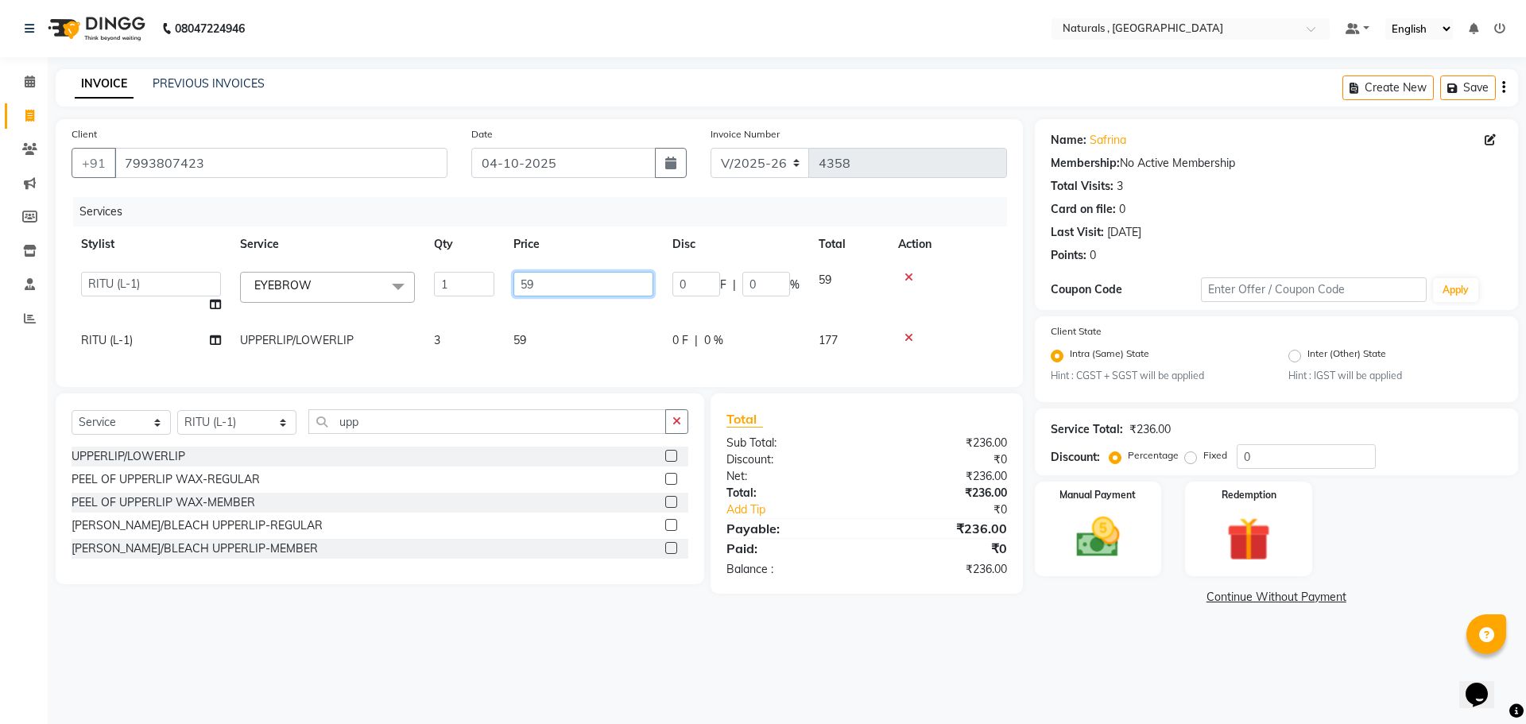
click at [594, 273] on input "59" at bounding box center [584, 284] width 140 height 25
type input "5"
type input "70"
click at [1077, 640] on div "08047224946 Select Location × Naturals , Vijay Nagar Colony Default Panel My Pa…" at bounding box center [763, 362] width 1526 height 724
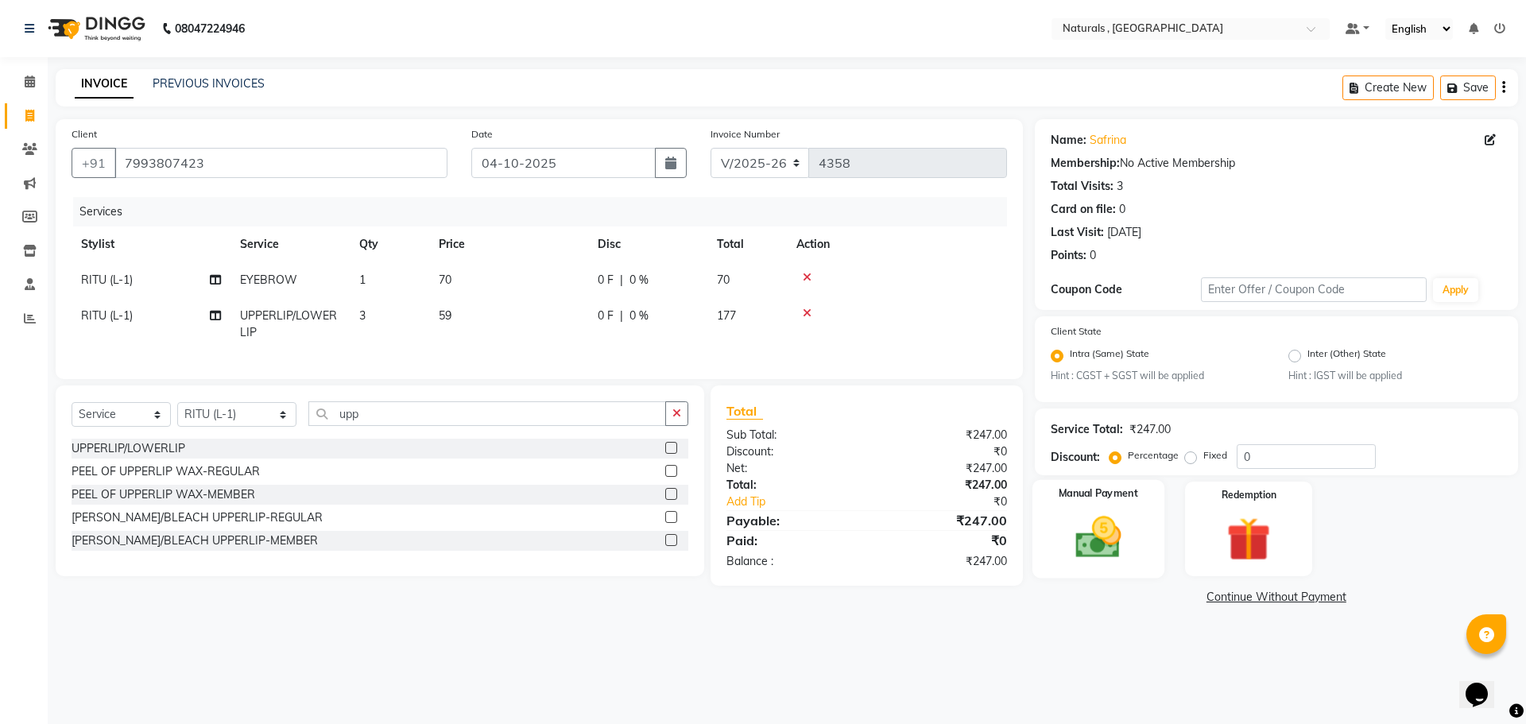
click at [1112, 541] on img at bounding box center [1098, 538] width 74 height 52
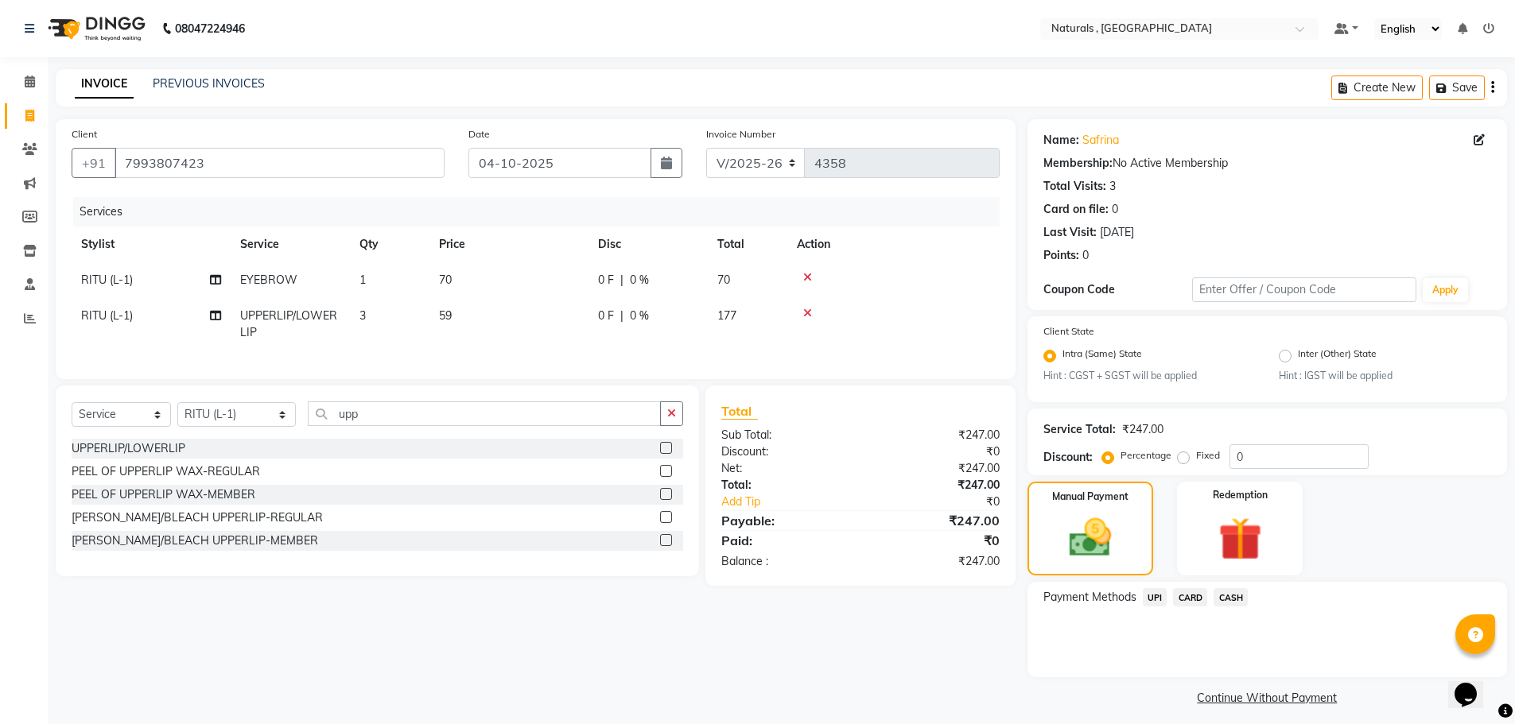
click at [1159, 595] on span "UPI" at bounding box center [1154, 597] width 25 height 18
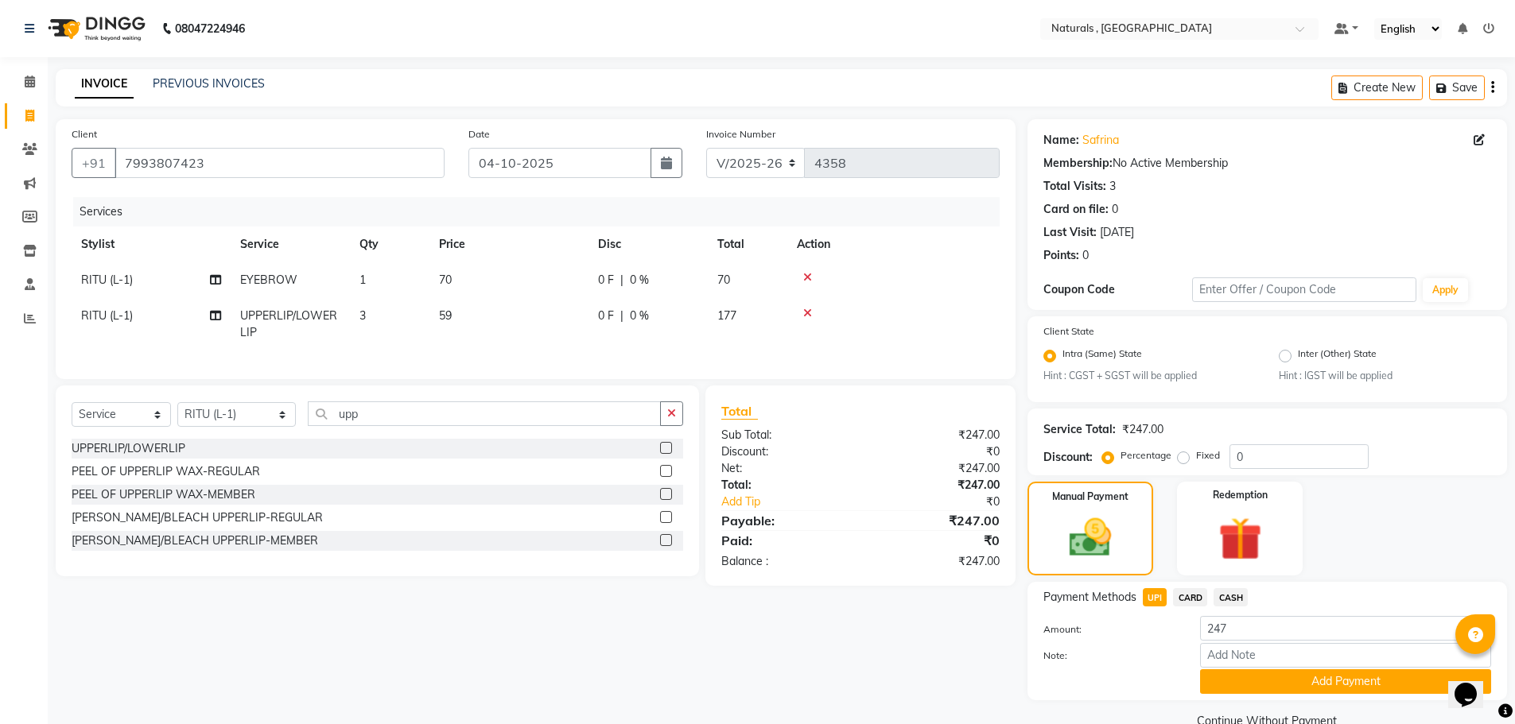
click at [1274, 696] on div "Payment Methods UPI CARD CASH Amount: 247 Note: Add Payment" at bounding box center [1266, 641] width 479 height 118
click at [1275, 688] on button "Add Payment" at bounding box center [1345, 681] width 291 height 25
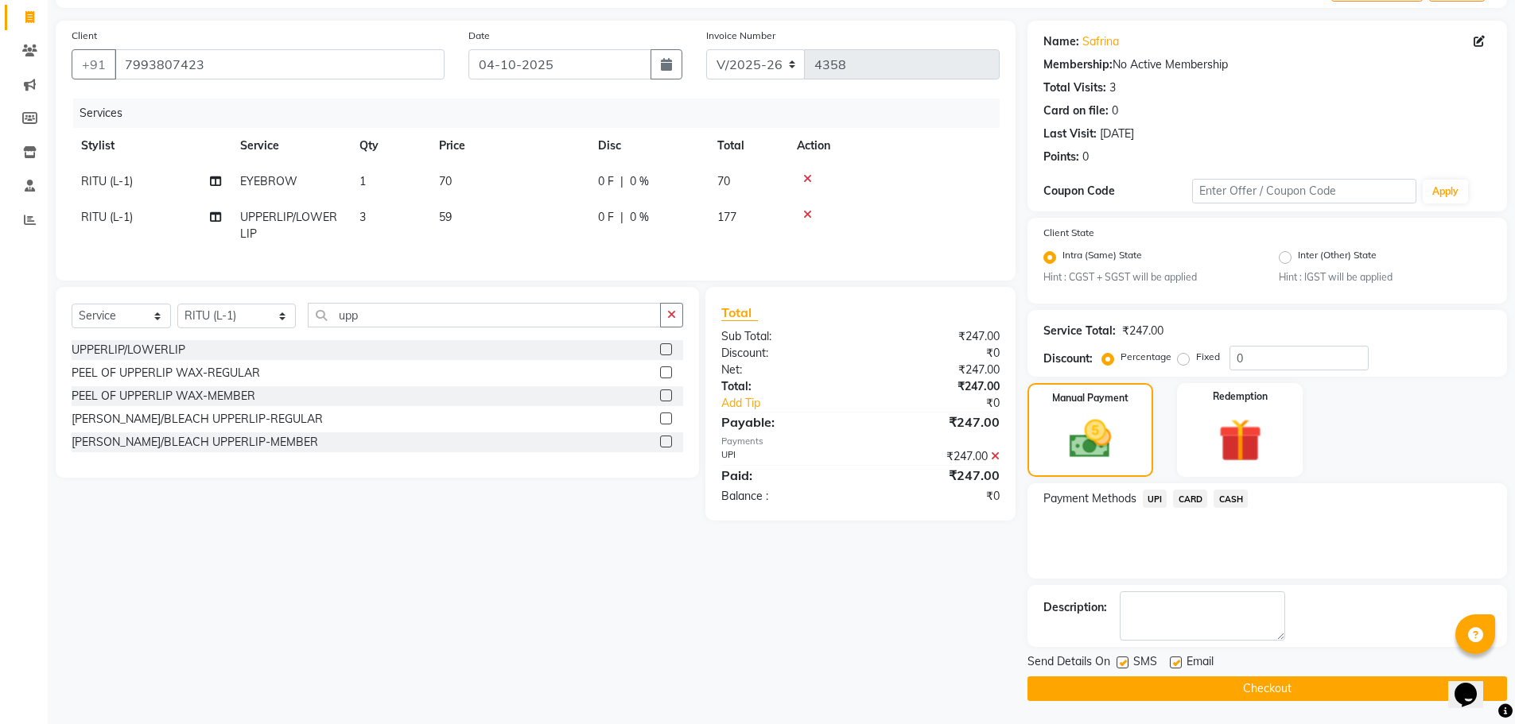
scroll to position [99, 0]
click at [1275, 688] on button "Checkout" at bounding box center [1266, 688] width 479 height 25
